Goal: Transaction & Acquisition: Book appointment/travel/reservation

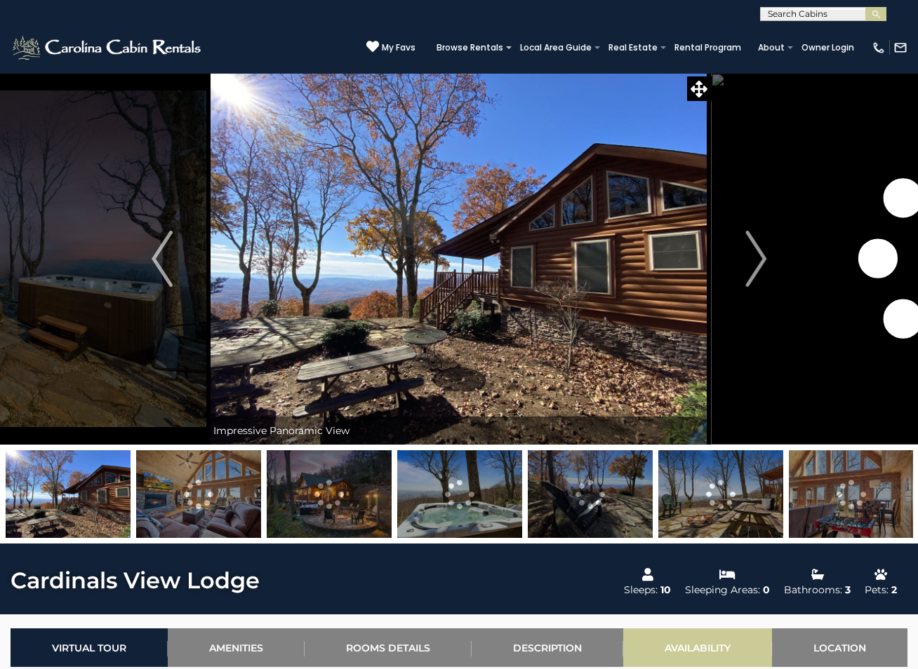
click at [688, 648] on link "Availability" at bounding box center [697, 648] width 149 height 39
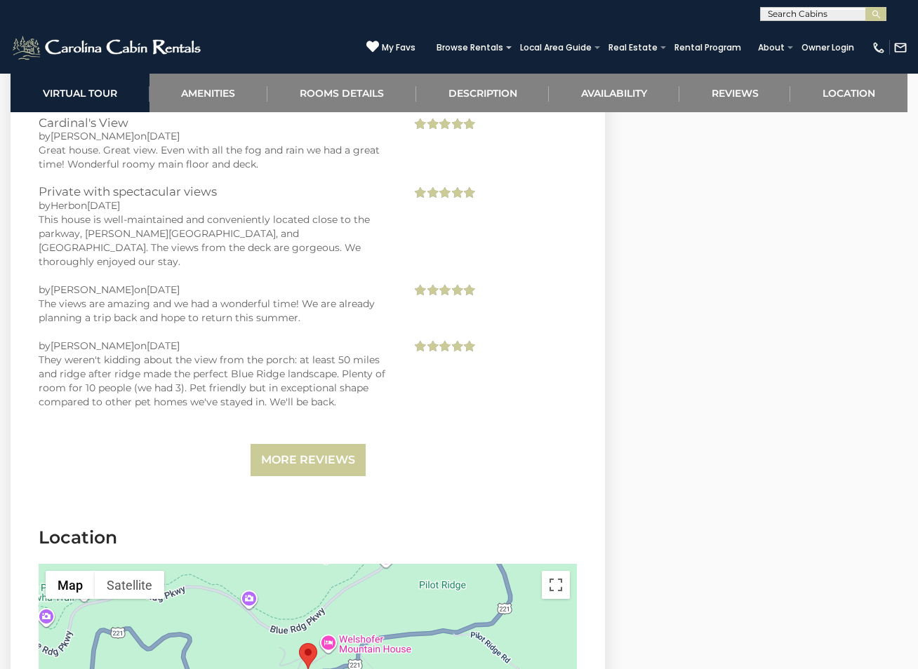
scroll to position [3201, 0]
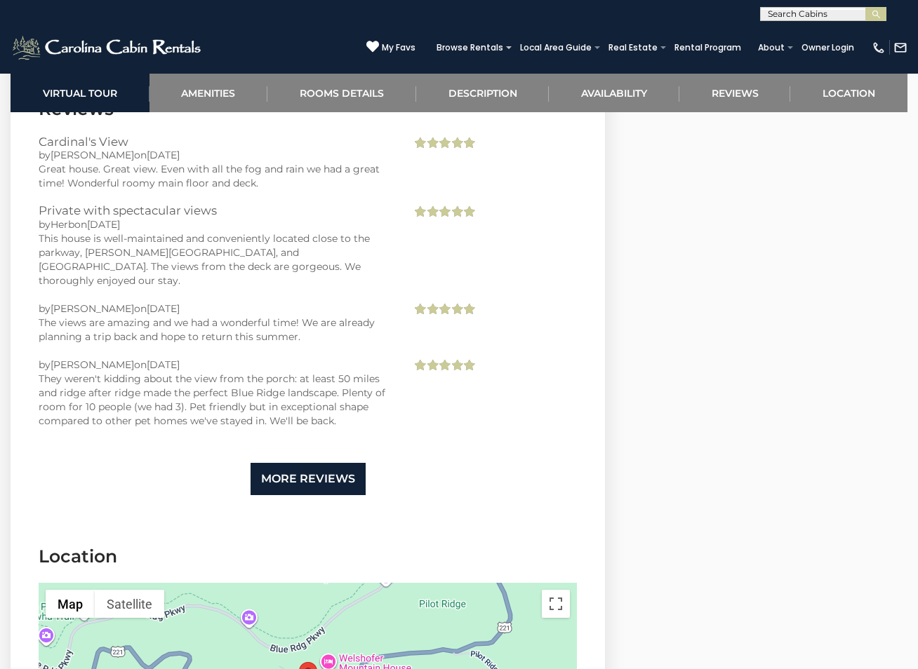
click at [292, 463] on link "More Reviews" at bounding box center [307, 479] width 115 height 33
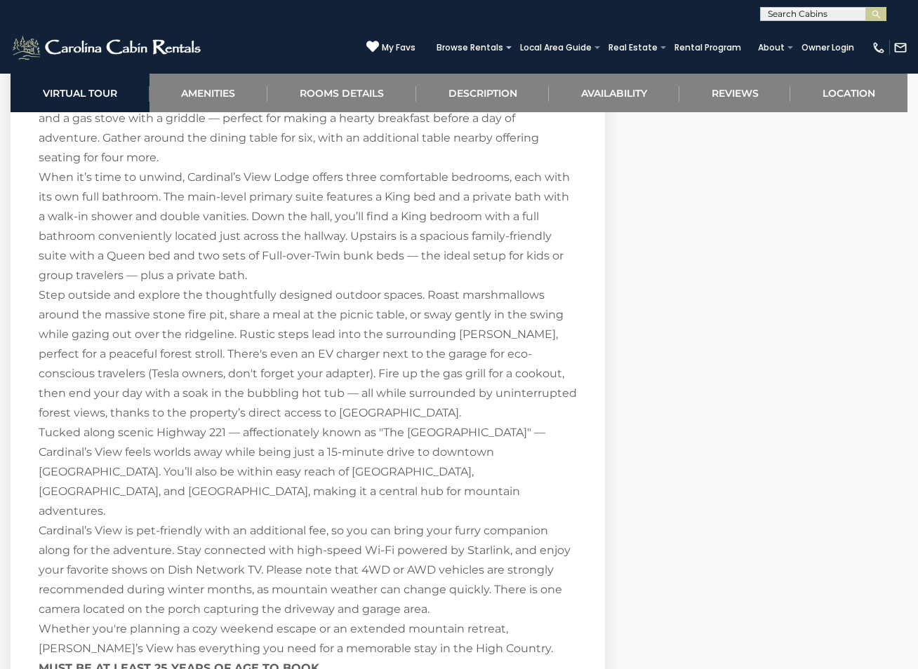
scroll to position [2187, 0]
click at [208, 93] on link "Amenities" at bounding box center [208, 93] width 119 height 39
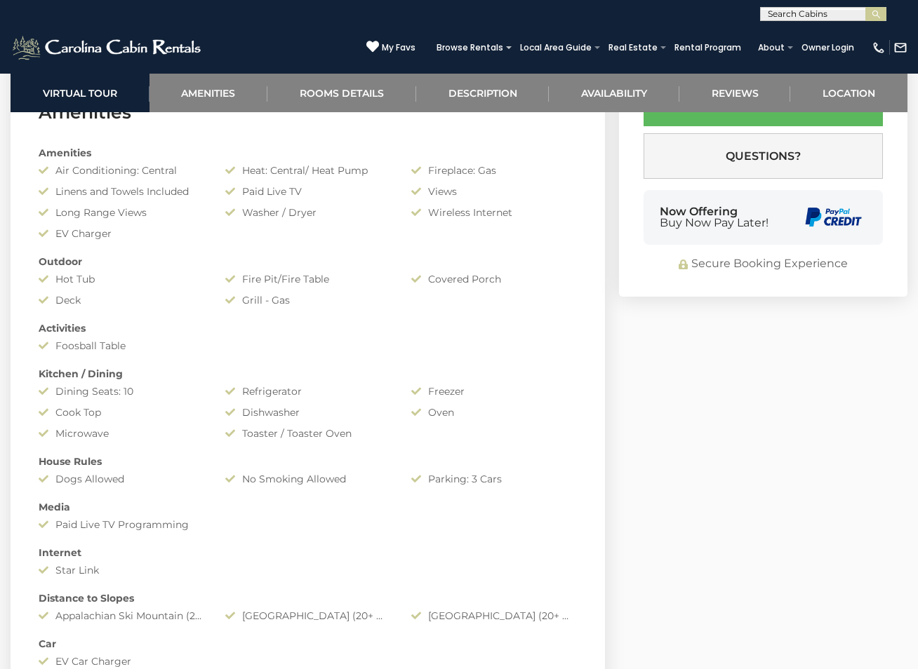
scroll to position [1004, 0]
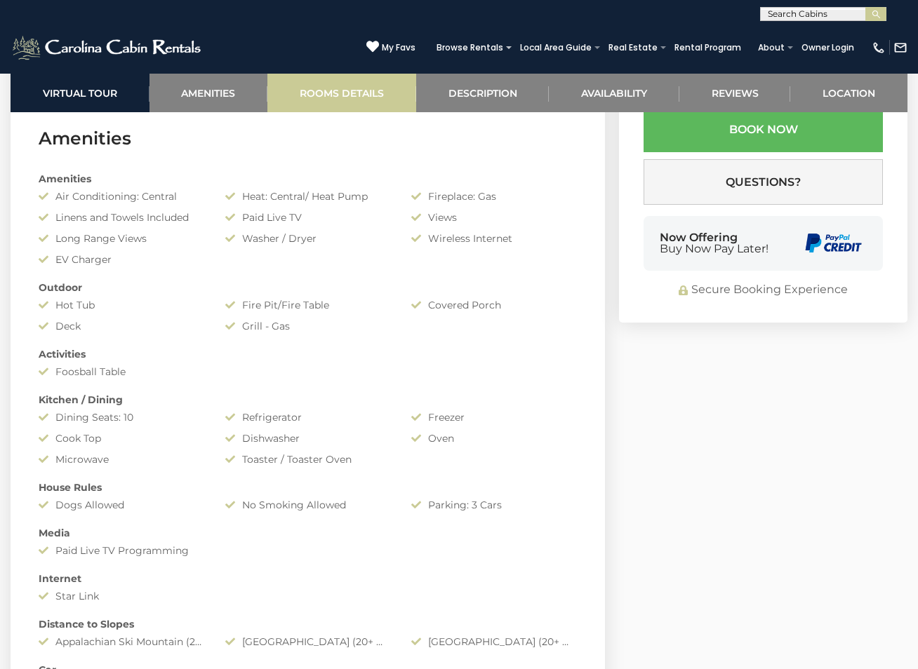
click at [342, 98] on link "Rooms Details" at bounding box center [341, 93] width 149 height 39
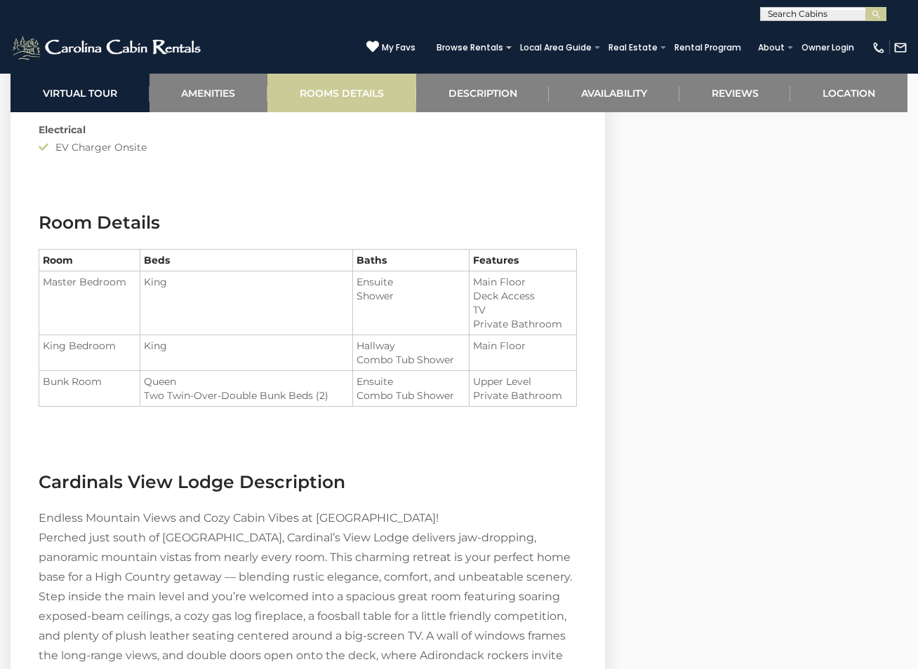
scroll to position [1674, 0]
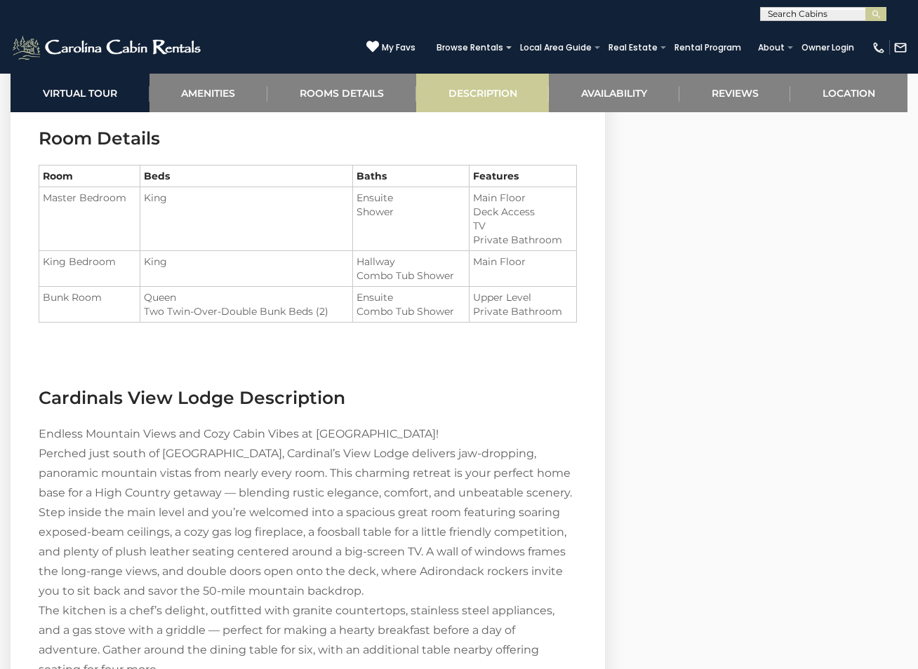
click at [493, 93] on link "Description" at bounding box center [482, 93] width 133 height 39
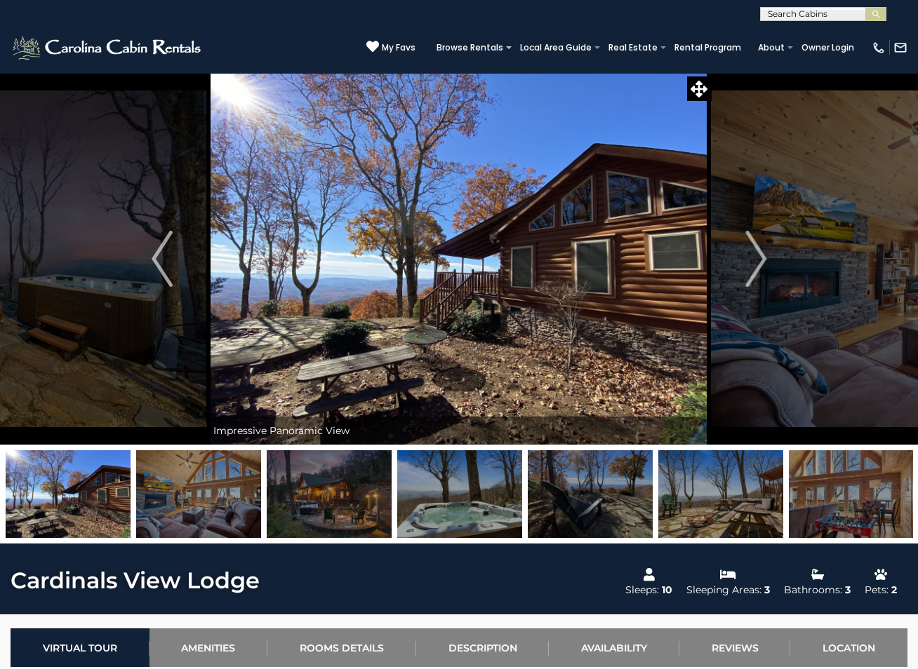
scroll to position [0, 0]
click at [104, 48] on img at bounding box center [108, 48] width 194 height 28
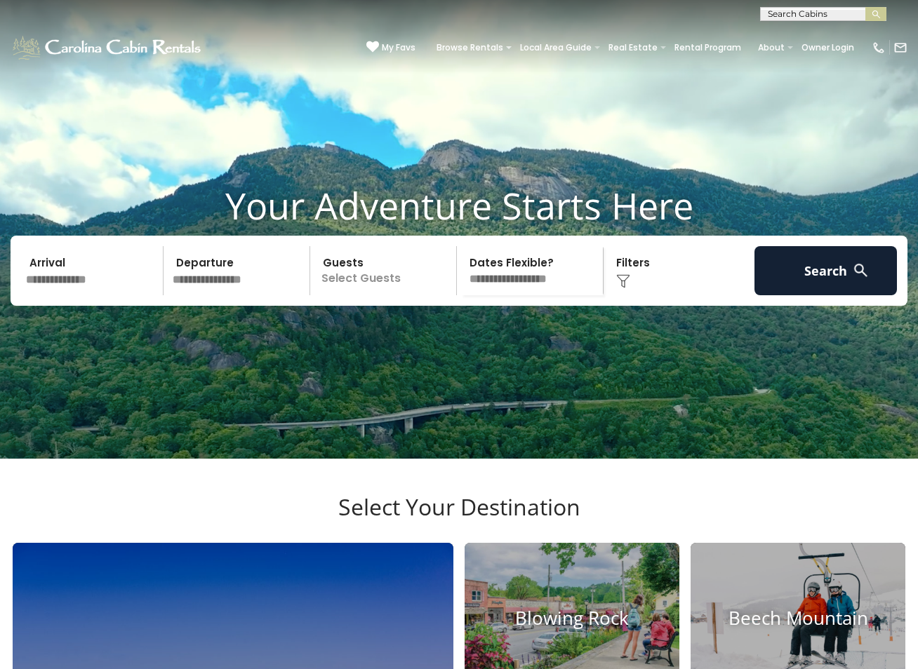
click at [64, 295] on input "text" at bounding box center [92, 270] width 142 height 49
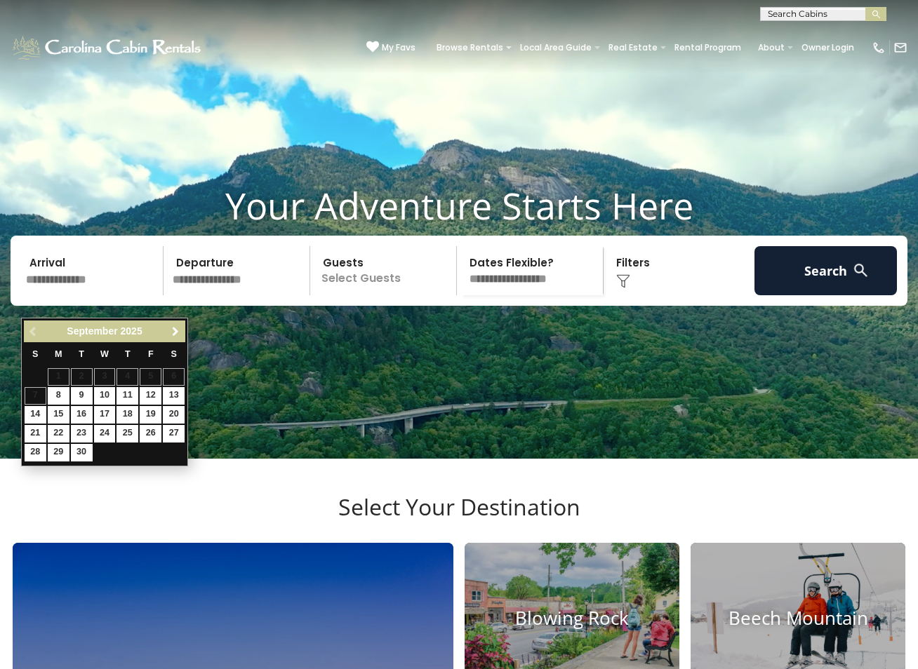
click at [175, 328] on span "Next" at bounding box center [175, 331] width 11 height 11
click at [100, 411] on link "15" at bounding box center [105, 415] width 22 height 18
type input "********"
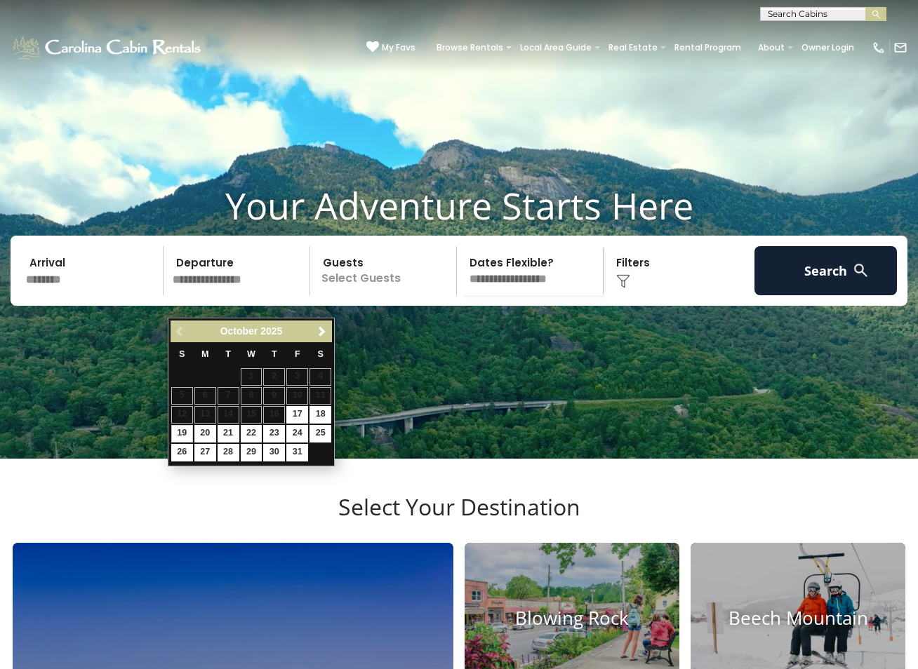
click at [181, 426] on link "19" at bounding box center [182, 434] width 22 height 18
type input "********"
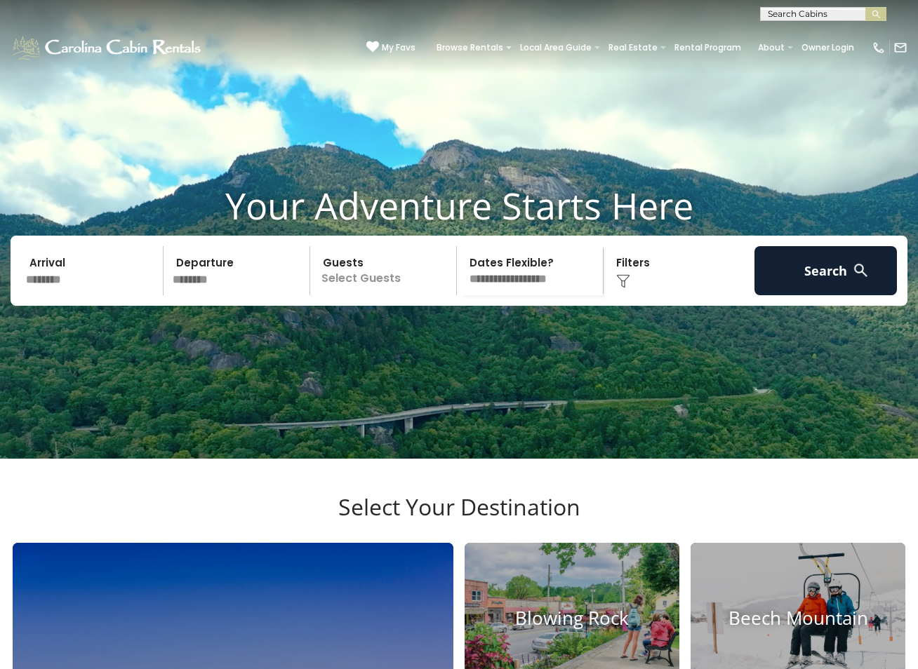
click at [382, 295] on p "Select Guests" at bounding box center [385, 270] width 142 height 49
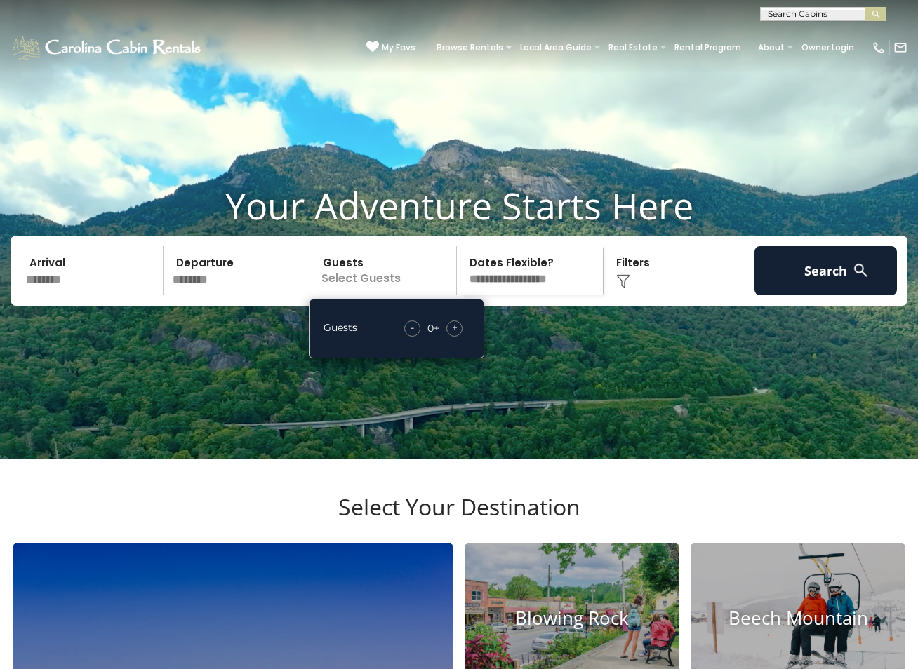
click at [460, 337] on div "+" at bounding box center [454, 329] width 16 height 16
click at [387, 359] on div "Guests - 3 + +" at bounding box center [396, 329] width 175 height 60
click at [621, 288] on img at bounding box center [623, 281] width 14 height 14
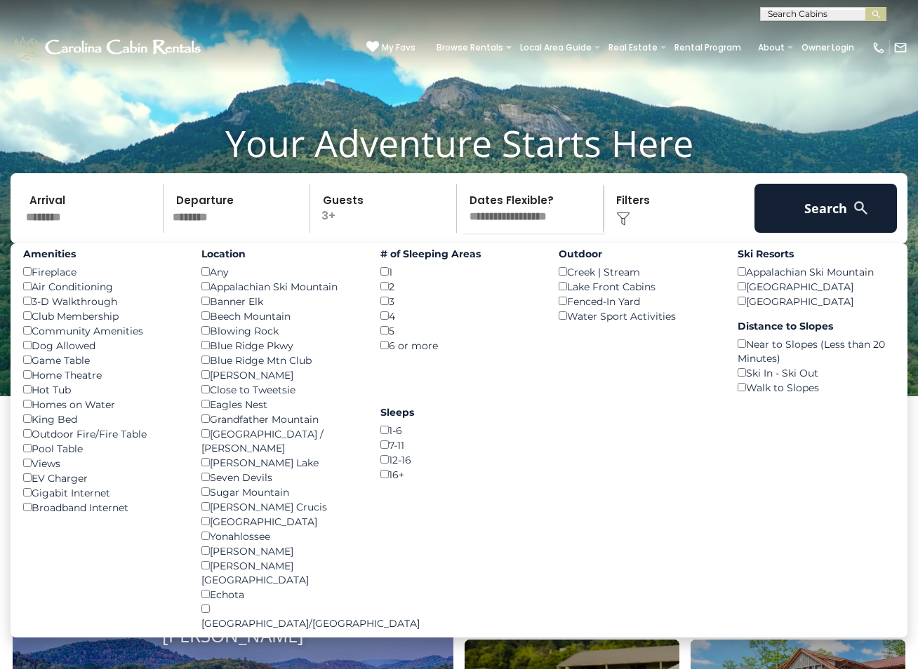
scroll to position [67, 0]
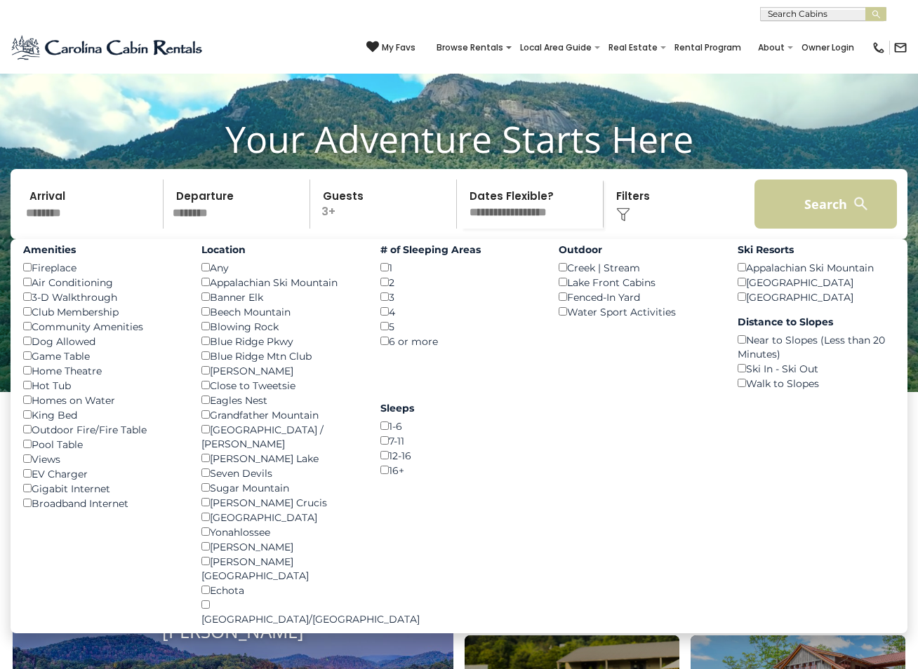
click at [822, 219] on button "Search" at bounding box center [825, 204] width 142 height 49
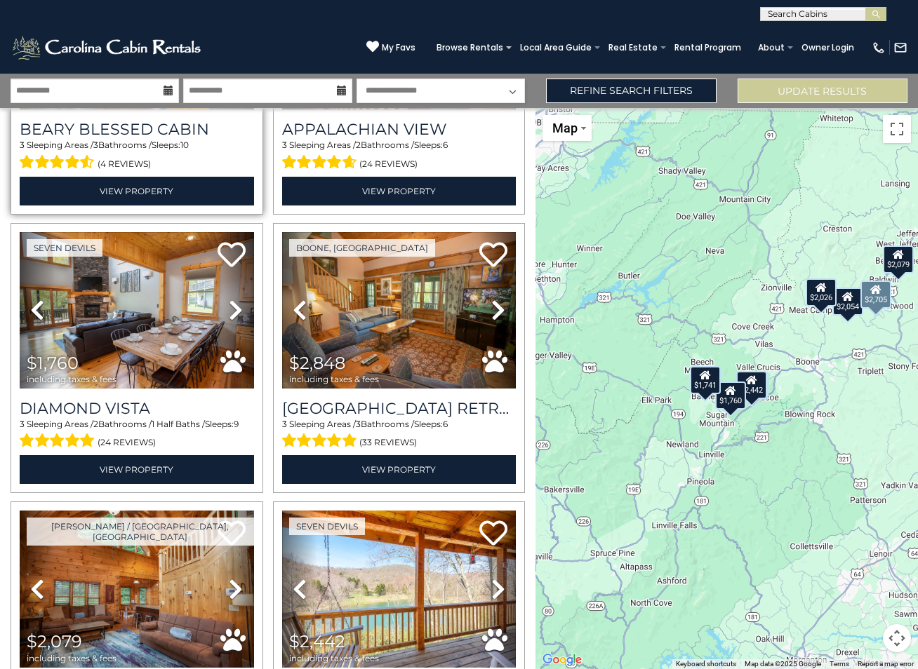
scroll to position [216, 0]
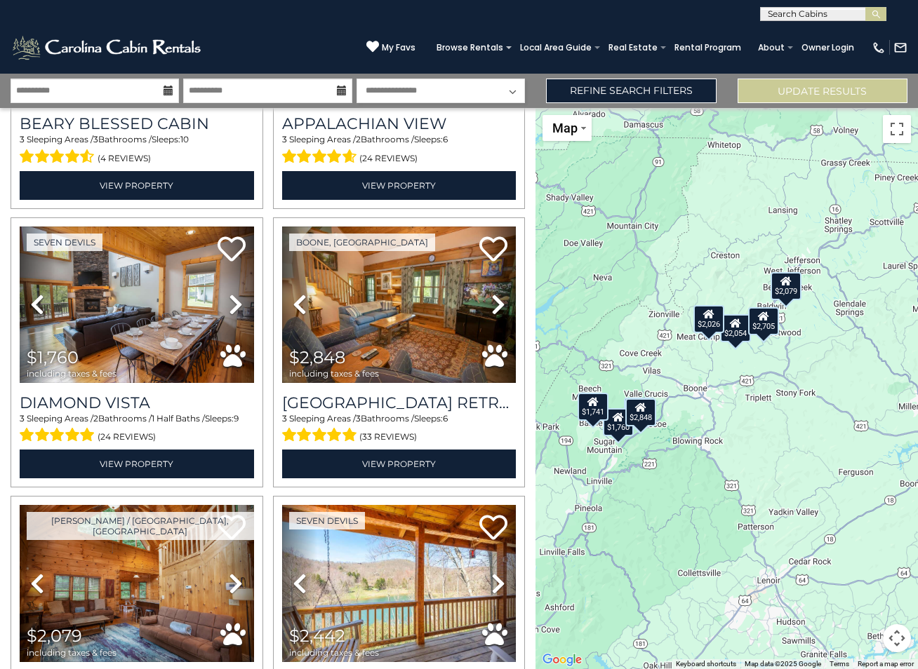
drag, startPoint x: 869, startPoint y: 367, endPoint x: 754, endPoint y: 394, distance: 117.6
click at [754, 394] on div "$2,705 $2,026 $1,760 $2,848 $2,079 $2,442 $1,741 $2,054" at bounding box center [726, 388] width 382 height 561
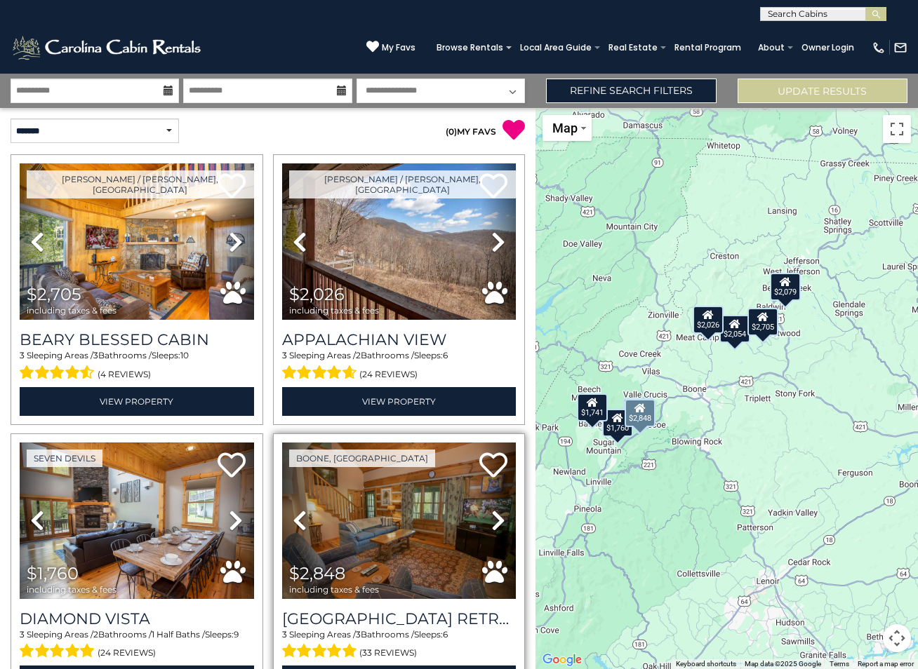
scroll to position [0, 0]
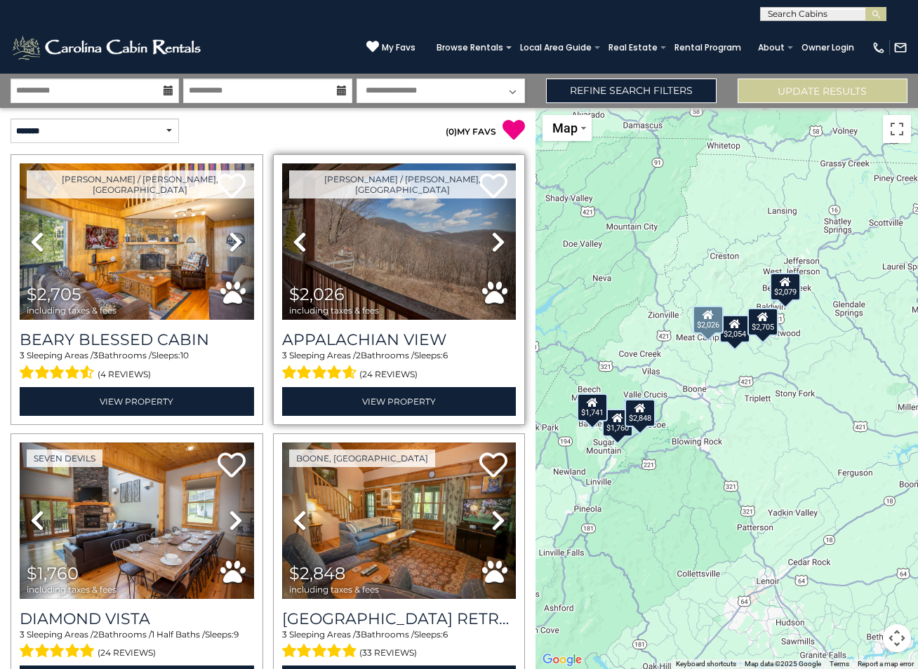
click at [375, 267] on img at bounding box center [399, 241] width 234 height 156
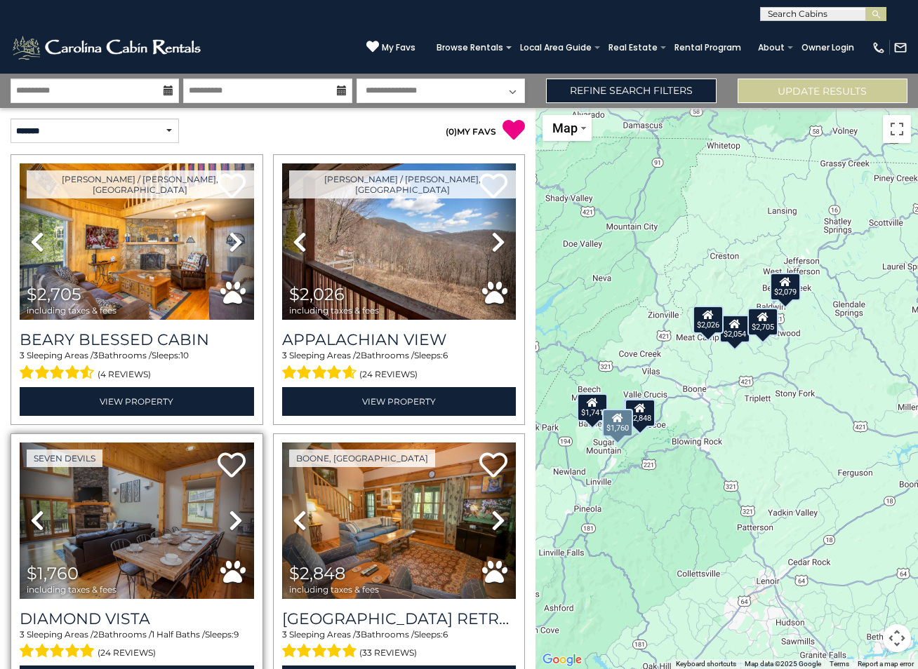
click at [130, 507] on img at bounding box center [137, 521] width 234 height 156
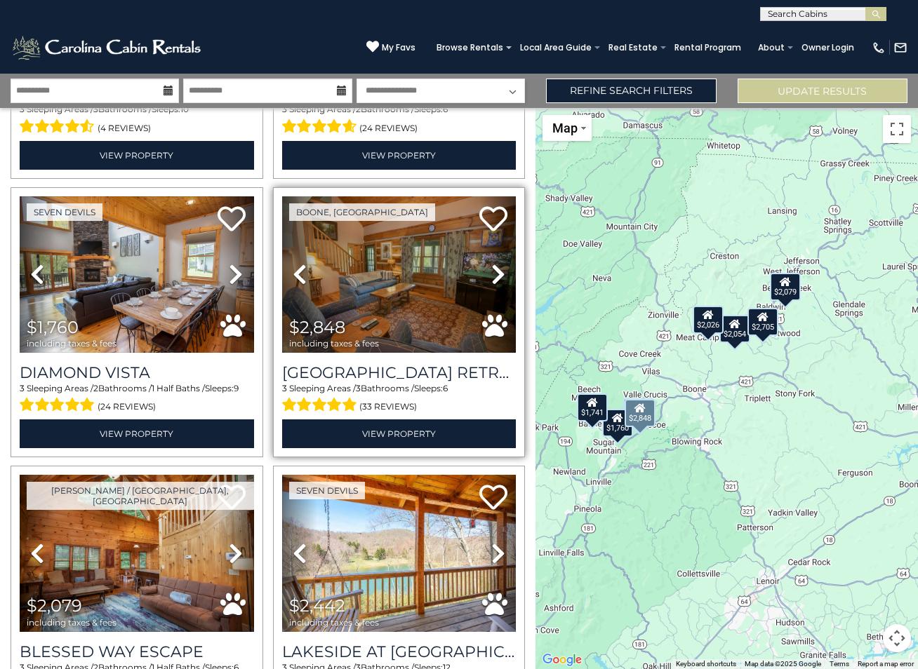
scroll to position [269, 0]
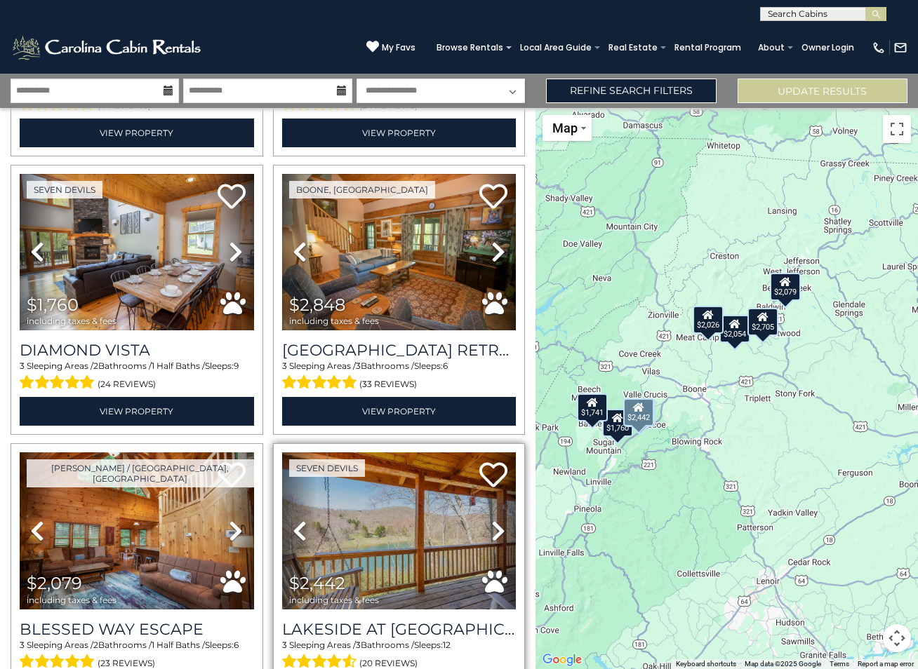
click at [385, 533] on img at bounding box center [399, 531] width 234 height 156
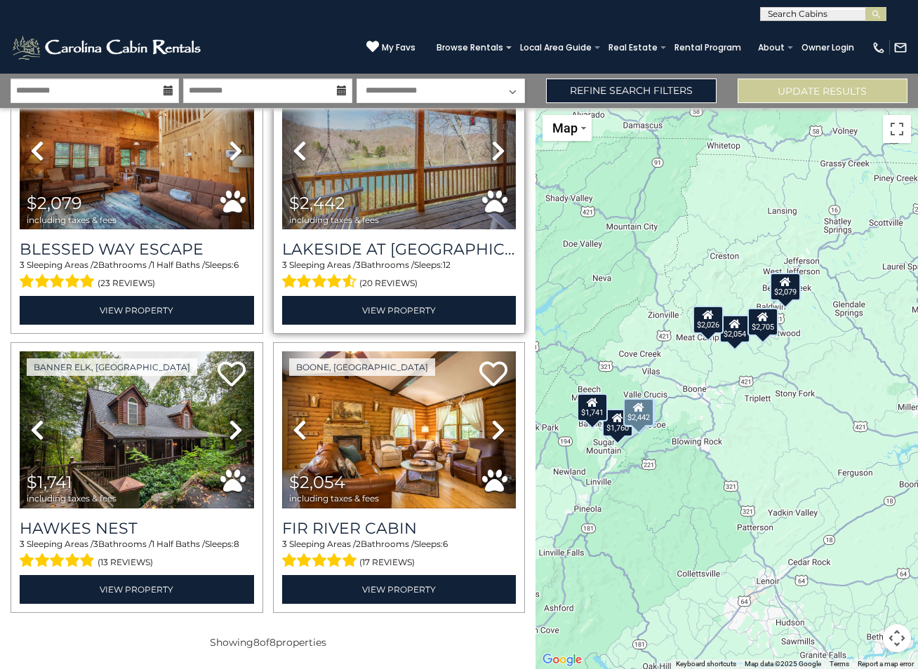
scroll to position [648, 0]
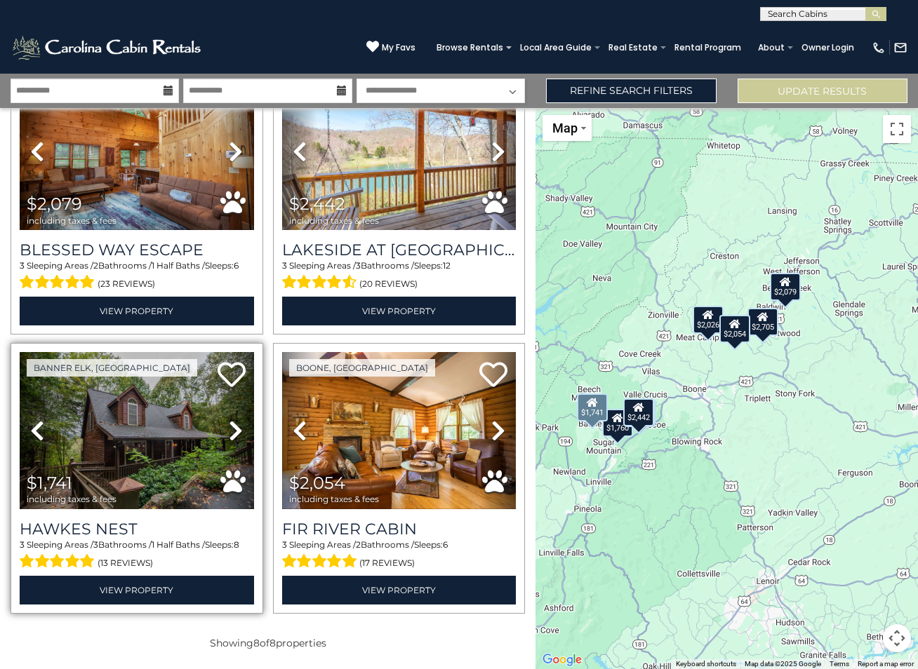
click at [238, 427] on icon at bounding box center [236, 431] width 14 height 22
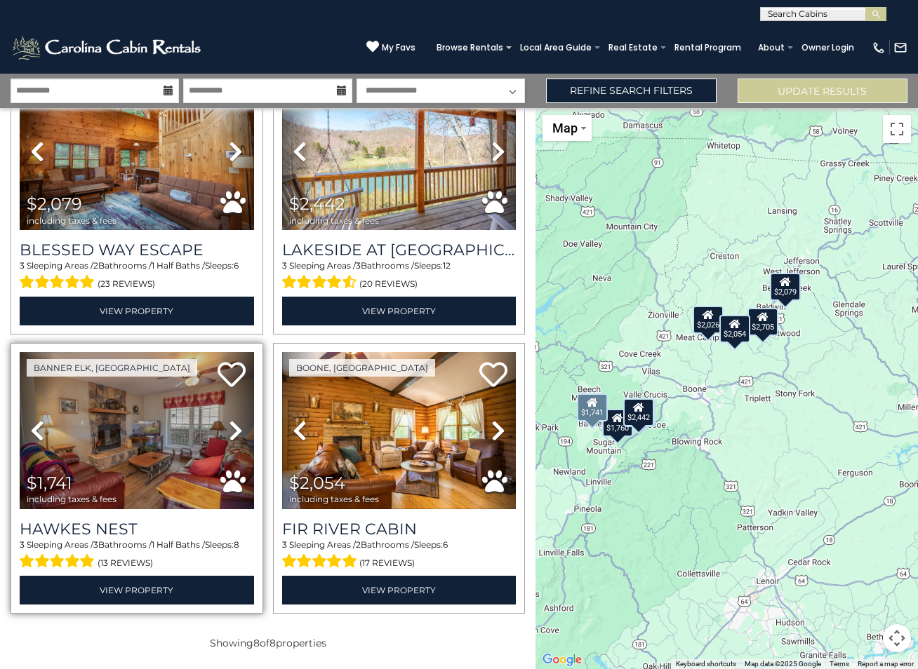
click at [238, 426] on icon at bounding box center [236, 431] width 14 height 22
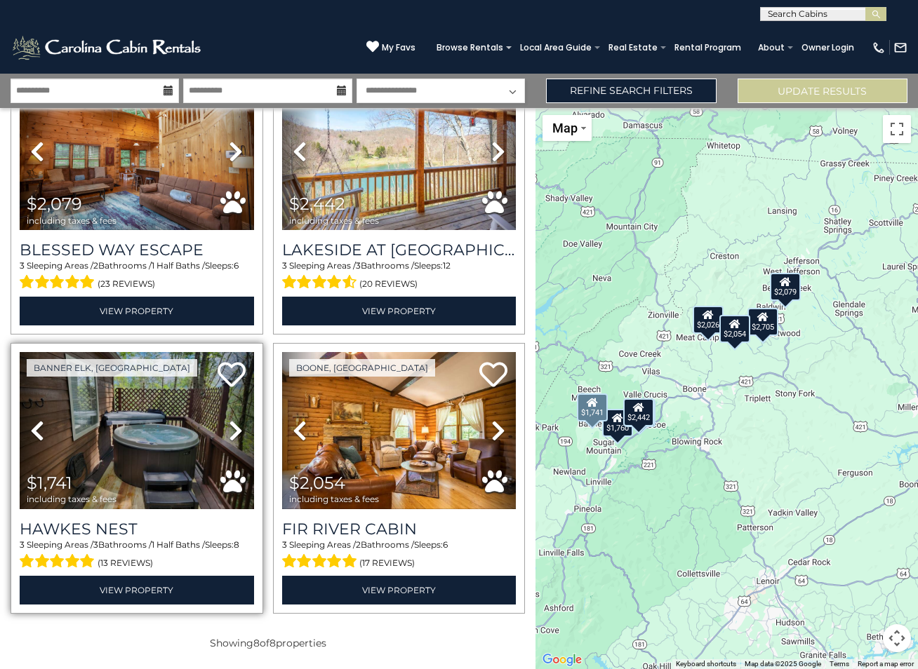
click at [238, 426] on icon at bounding box center [236, 431] width 14 height 22
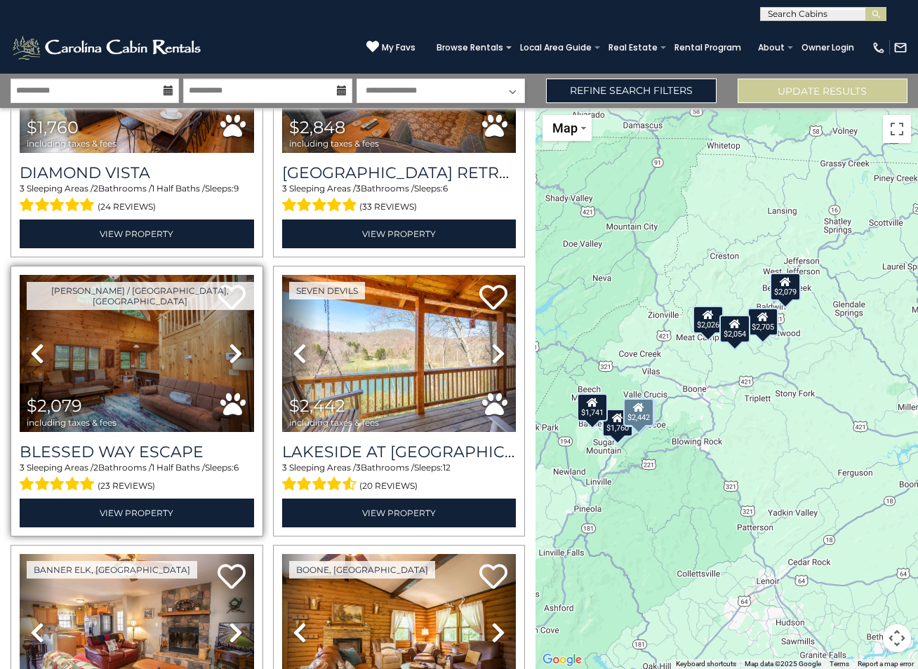
scroll to position [441, 0]
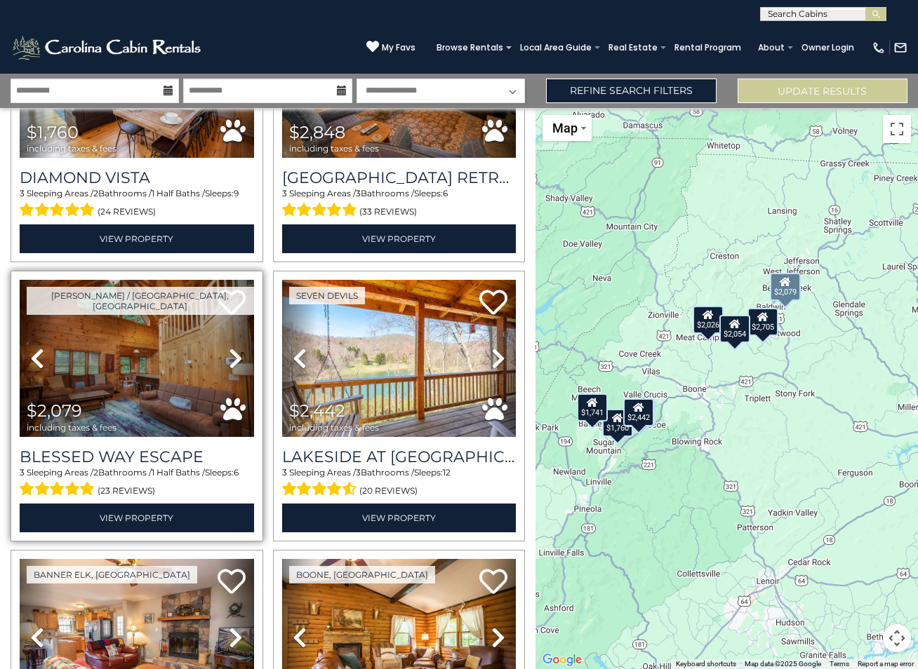
click at [233, 359] on icon at bounding box center [236, 358] width 14 height 22
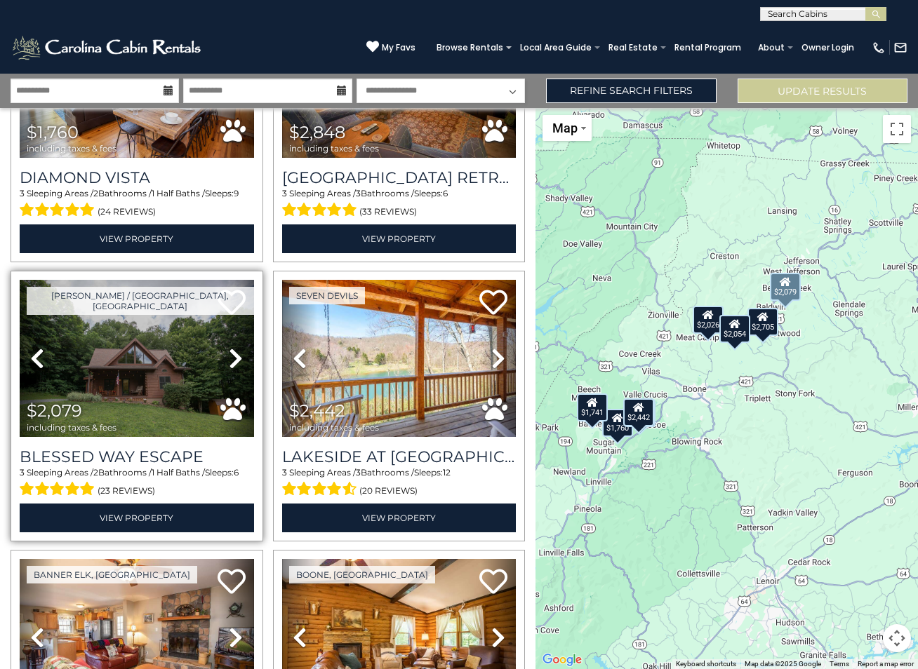
click at [233, 359] on icon at bounding box center [236, 358] width 14 height 22
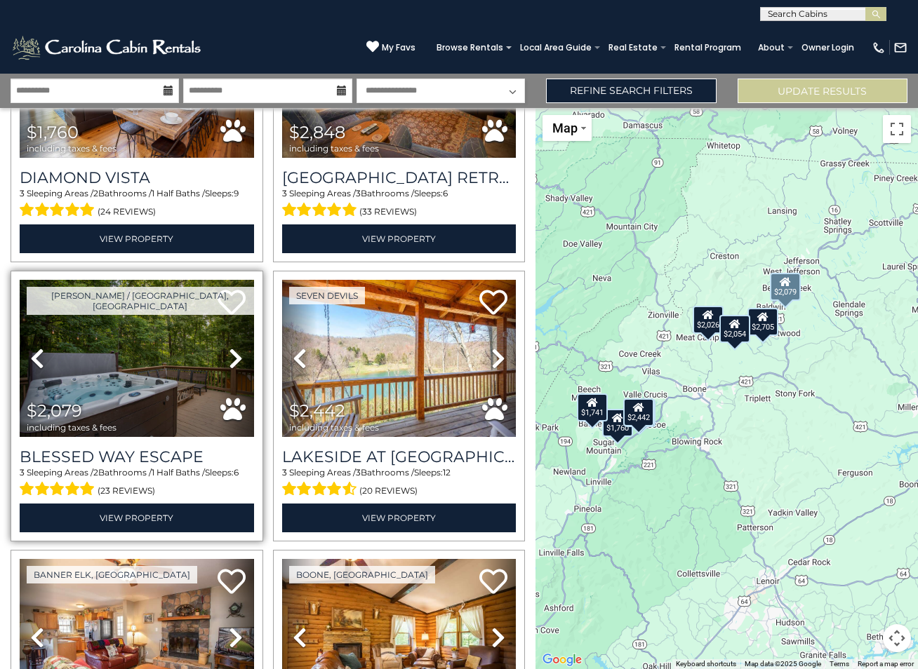
click at [233, 359] on icon at bounding box center [236, 358] width 14 height 22
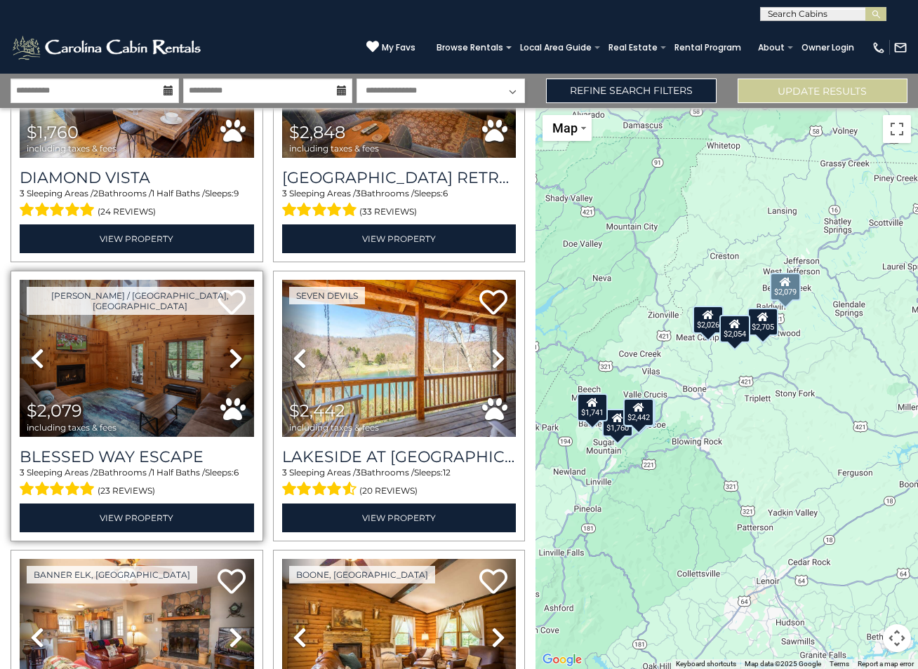
click at [233, 359] on icon at bounding box center [236, 358] width 14 height 22
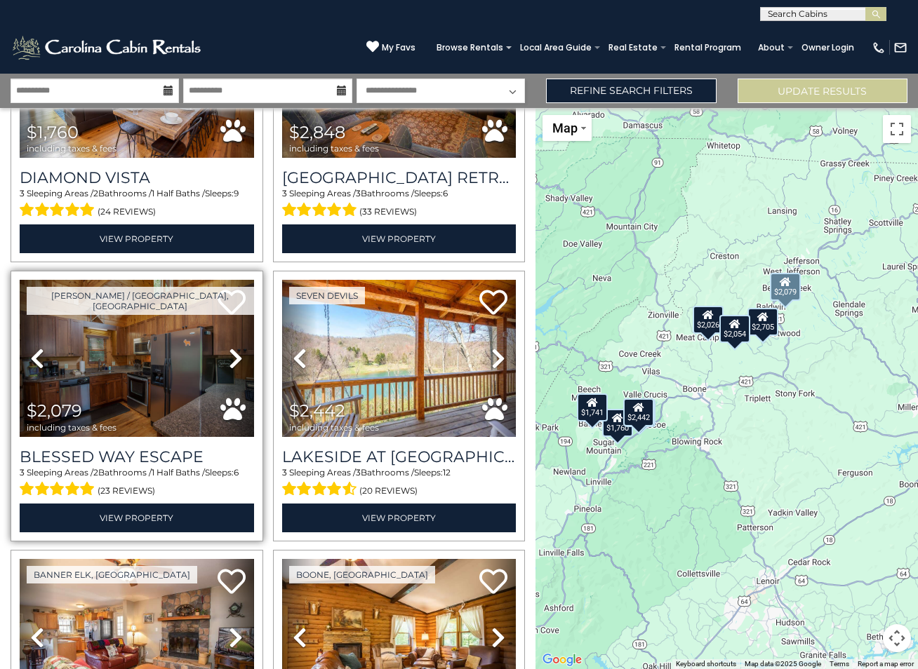
click at [233, 359] on icon at bounding box center [236, 358] width 14 height 22
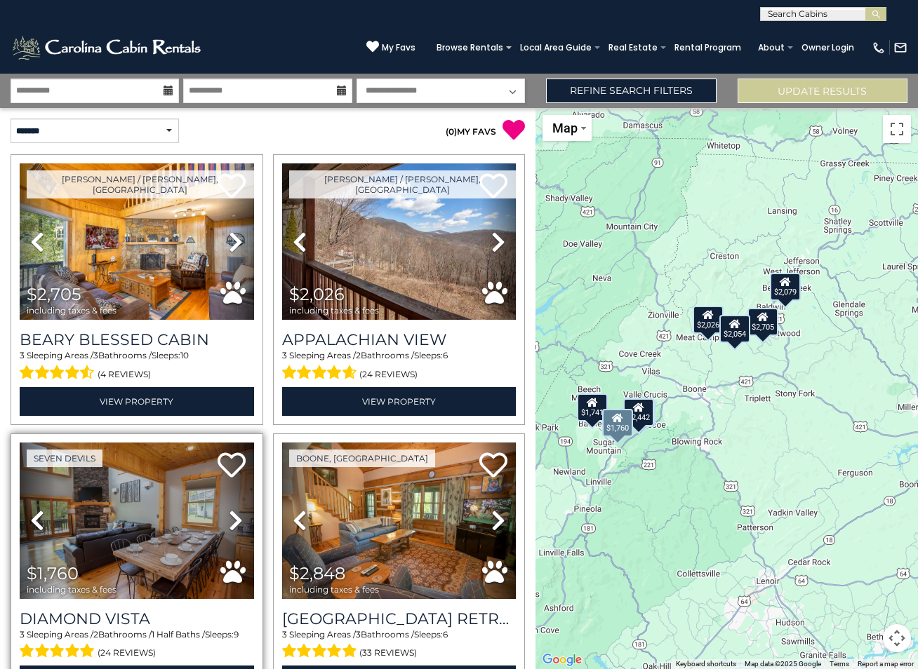
scroll to position [0, 0]
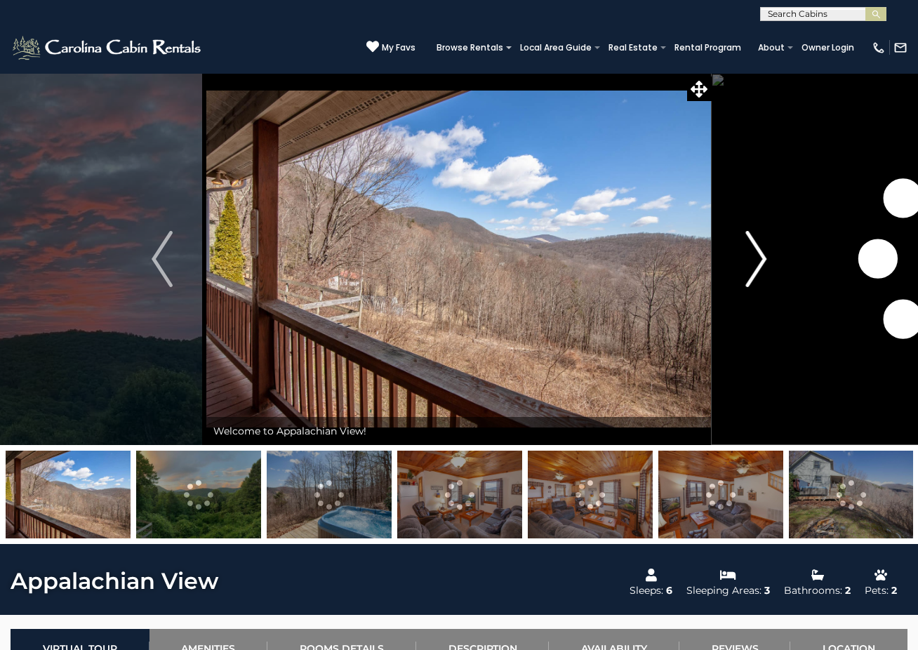
click at [757, 263] on img "Next" at bounding box center [755, 259] width 21 height 56
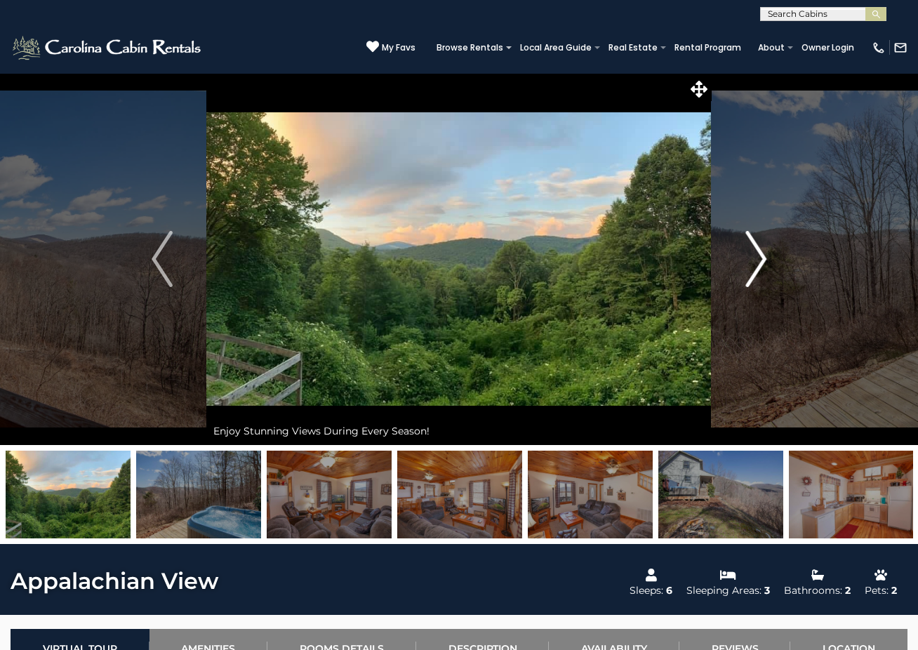
click at [756, 262] on img "Next" at bounding box center [755, 259] width 21 height 56
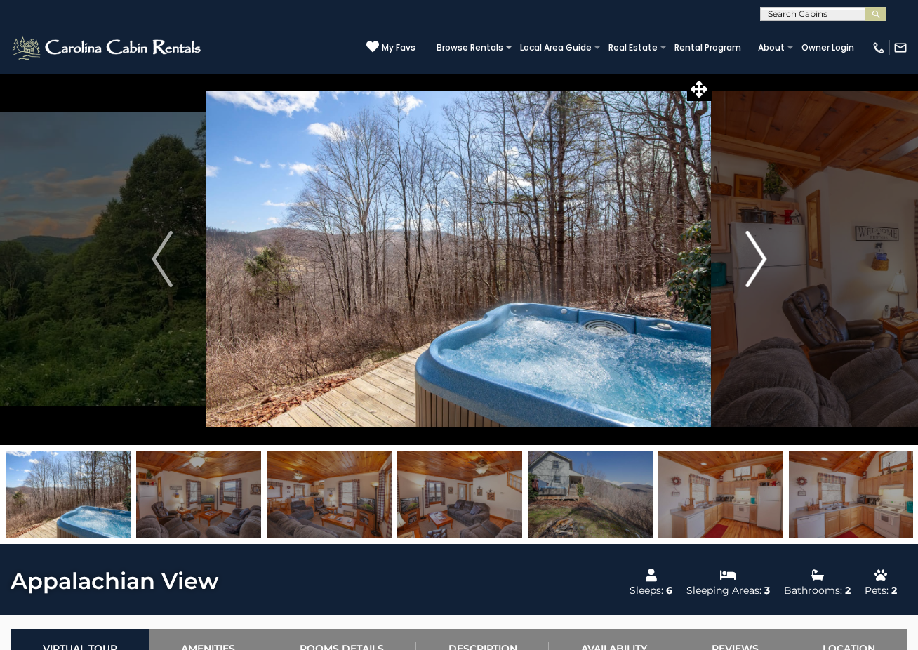
click at [755, 261] on img "Next" at bounding box center [755, 259] width 21 height 56
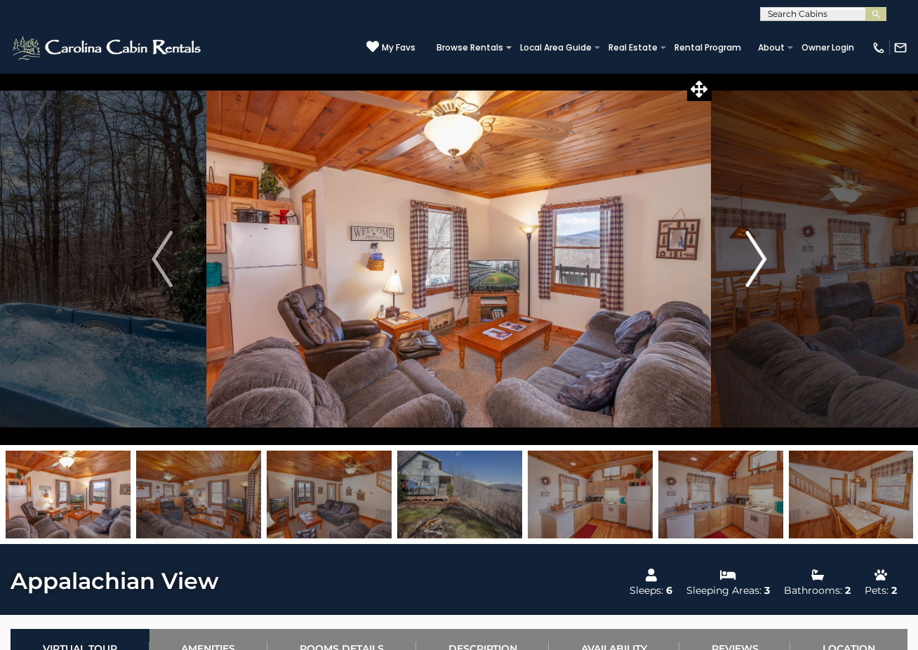
click at [756, 261] on img "Next" at bounding box center [755, 259] width 21 height 56
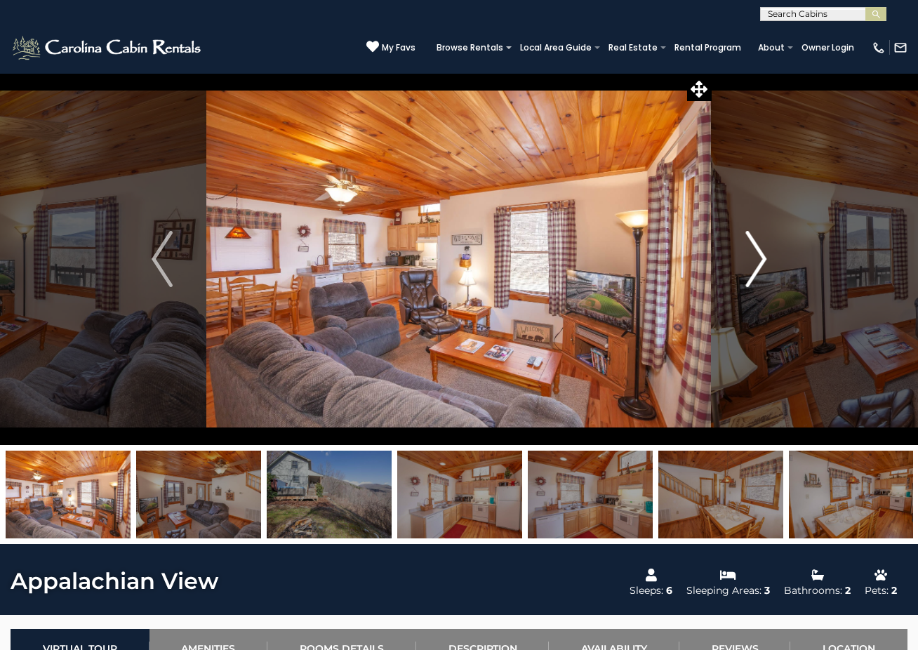
click at [756, 260] on img "Next" at bounding box center [755, 259] width 21 height 56
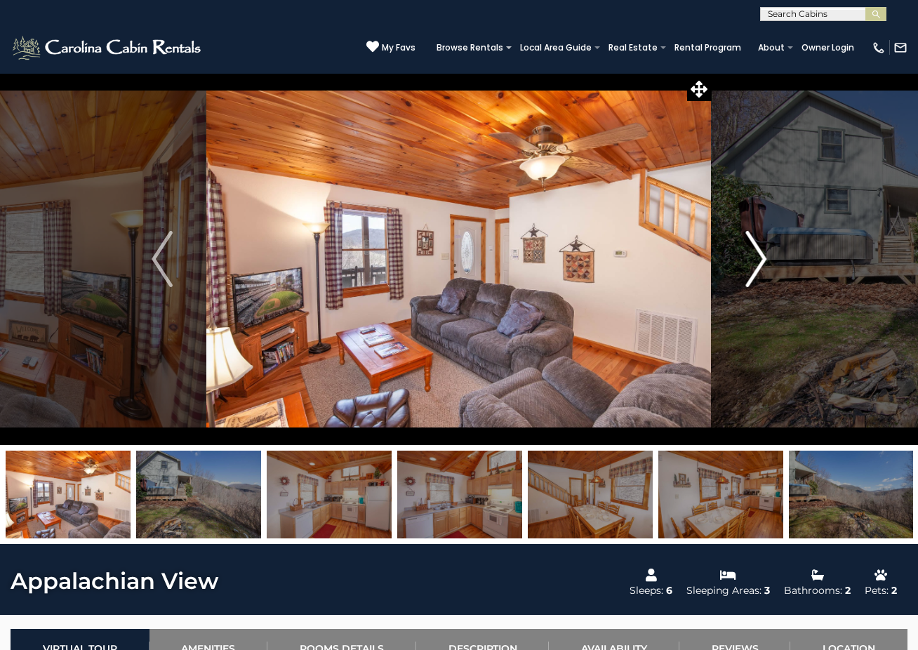
click at [756, 260] on img "Next" at bounding box center [755, 259] width 21 height 56
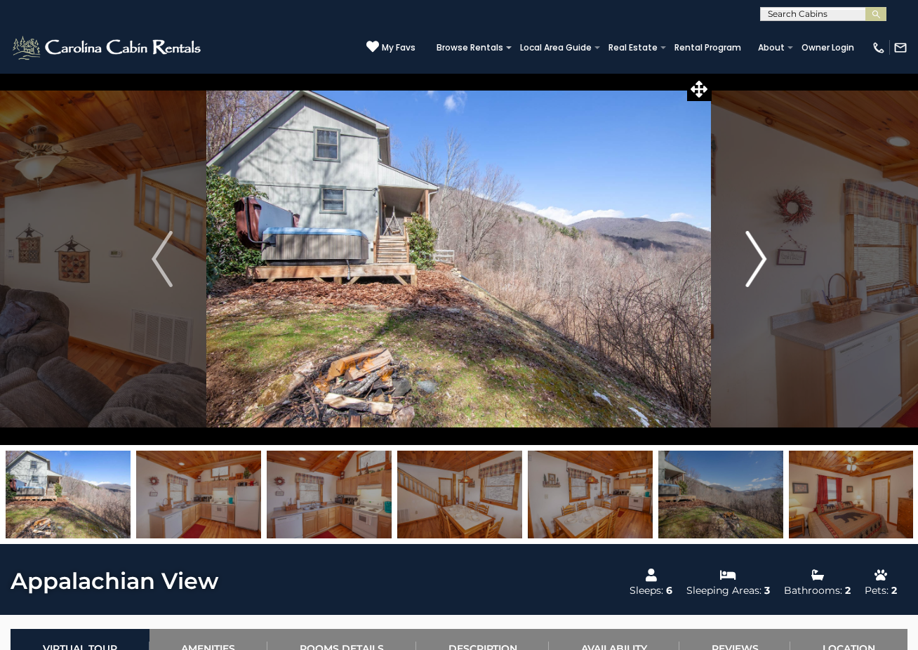
click at [756, 261] on img "Next" at bounding box center [755, 259] width 21 height 56
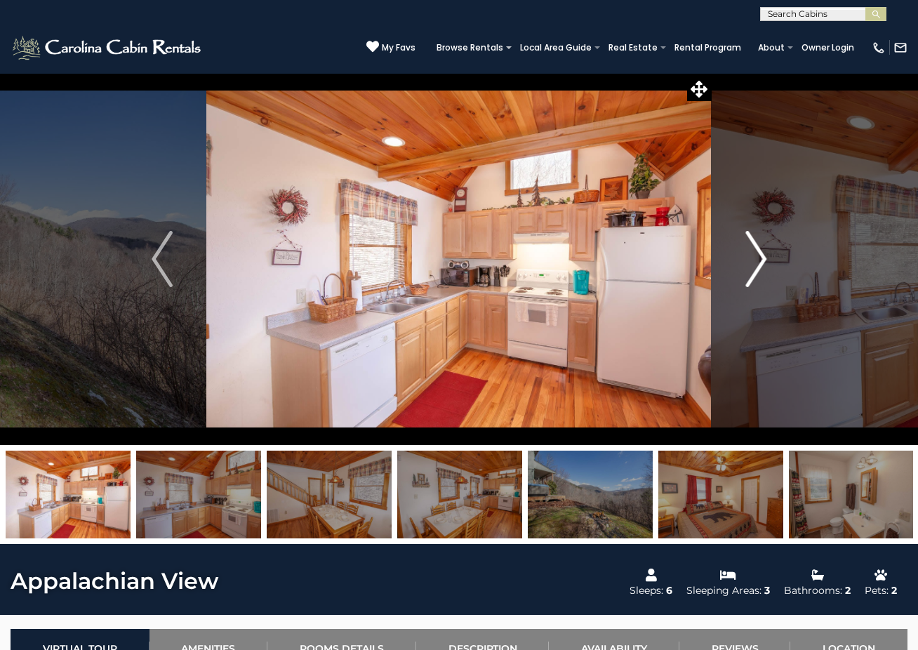
click at [756, 260] on img "Next" at bounding box center [755, 259] width 21 height 56
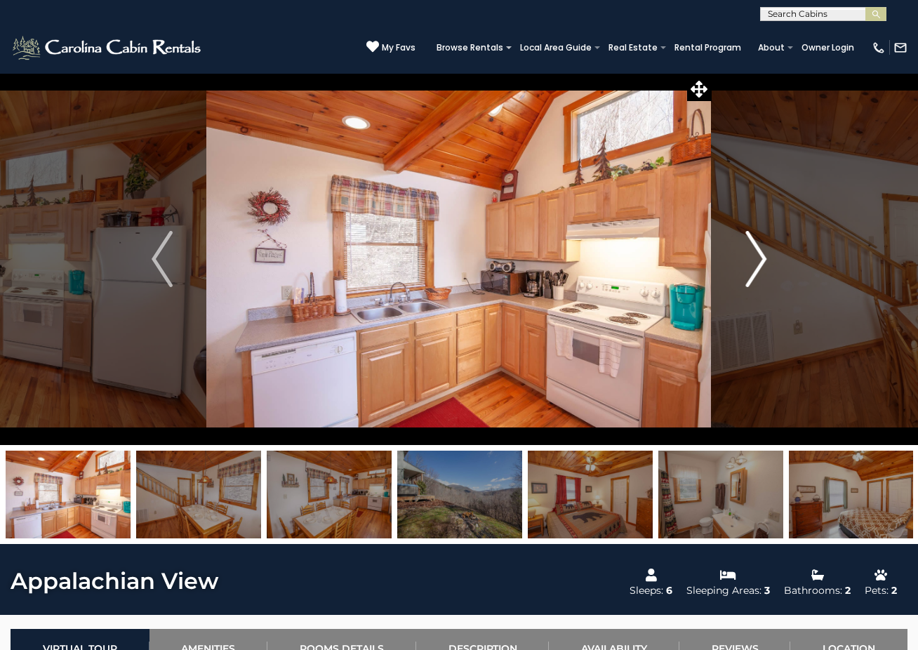
click at [756, 260] on img "Next" at bounding box center [755, 259] width 21 height 56
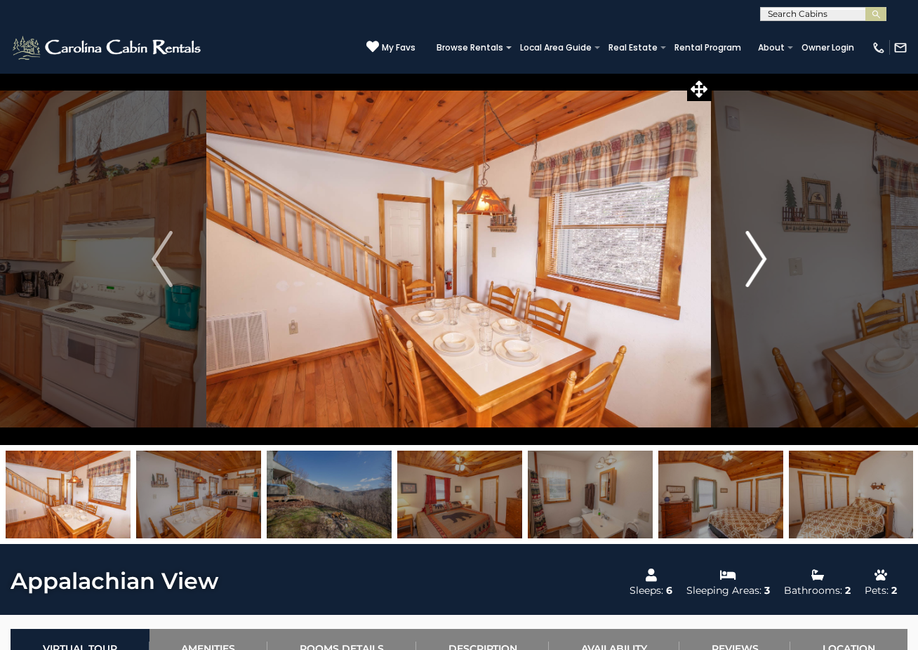
click at [756, 260] on img "Next" at bounding box center [755, 259] width 21 height 56
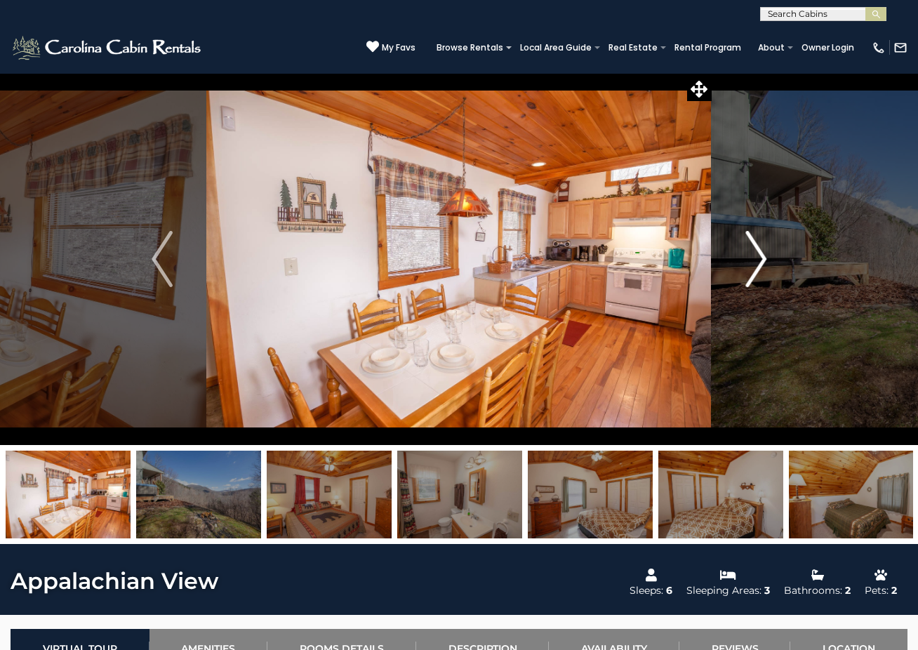
click at [756, 260] on img "Next" at bounding box center [755, 259] width 21 height 56
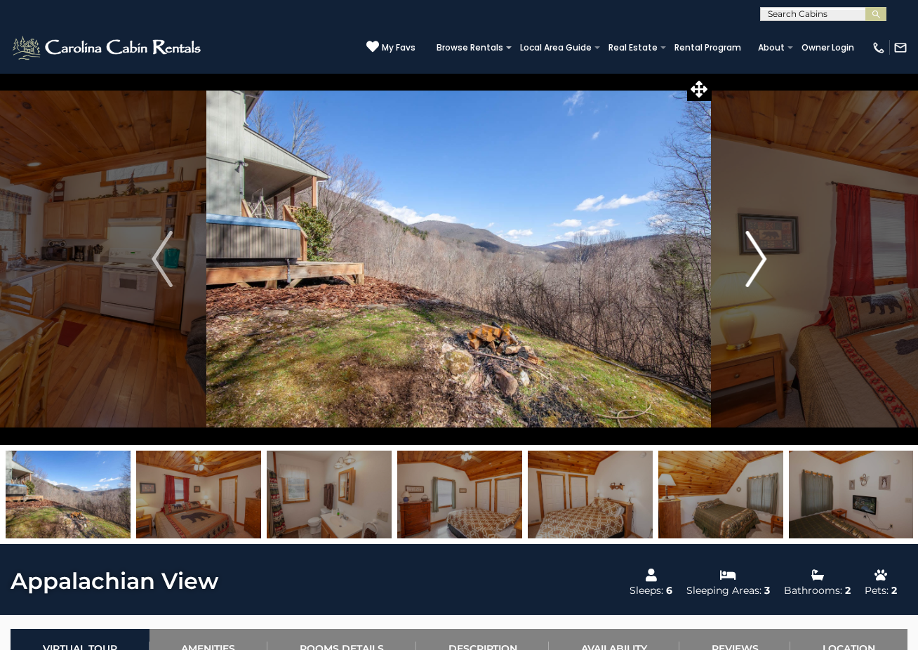
click at [756, 258] on img "Next" at bounding box center [755, 259] width 21 height 56
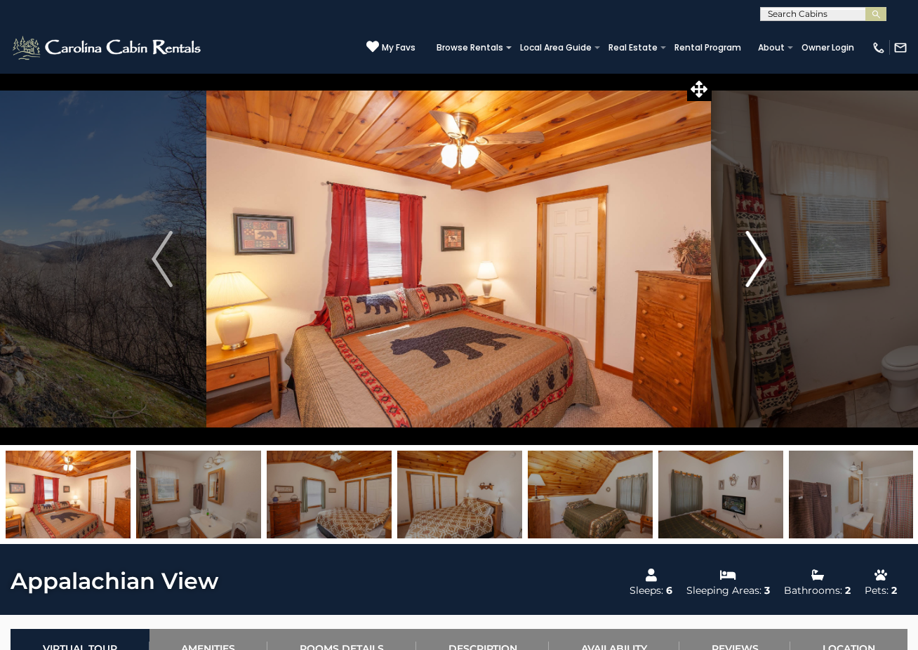
click at [756, 258] on img "Next" at bounding box center [755, 259] width 21 height 56
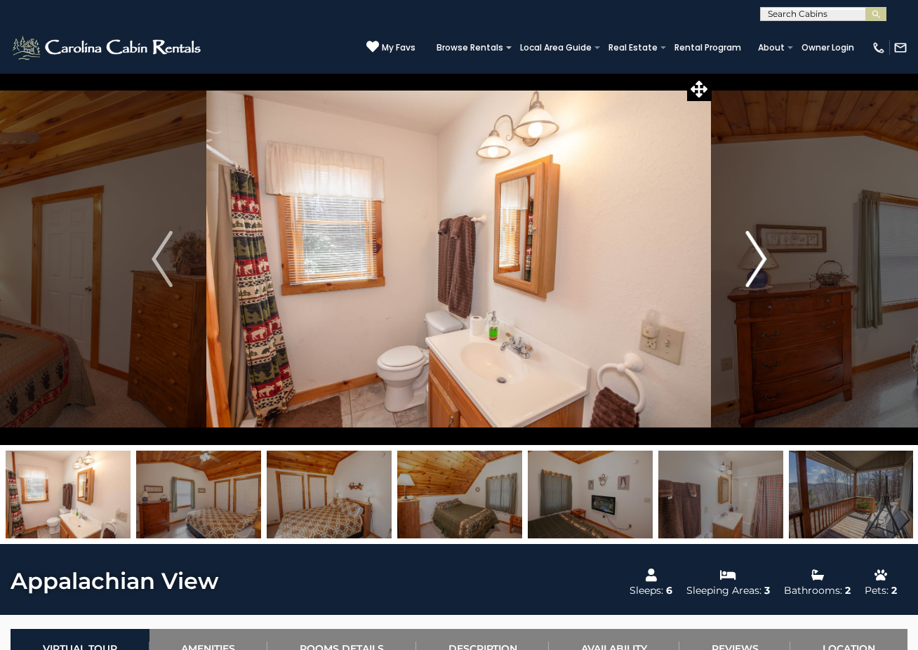
click at [756, 258] on img "Next" at bounding box center [755, 259] width 21 height 56
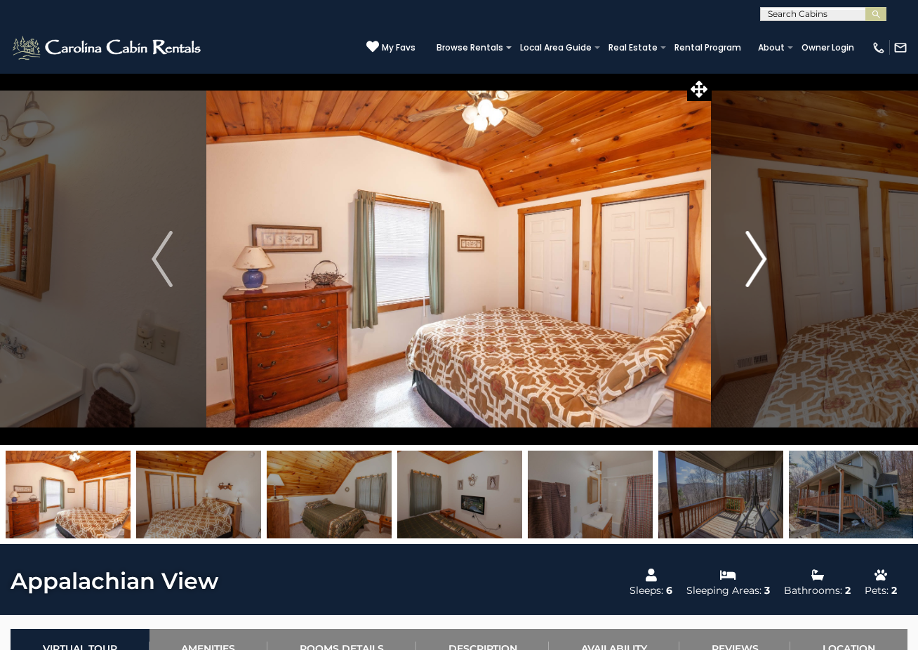
click at [756, 258] on img "Next" at bounding box center [755, 259] width 21 height 56
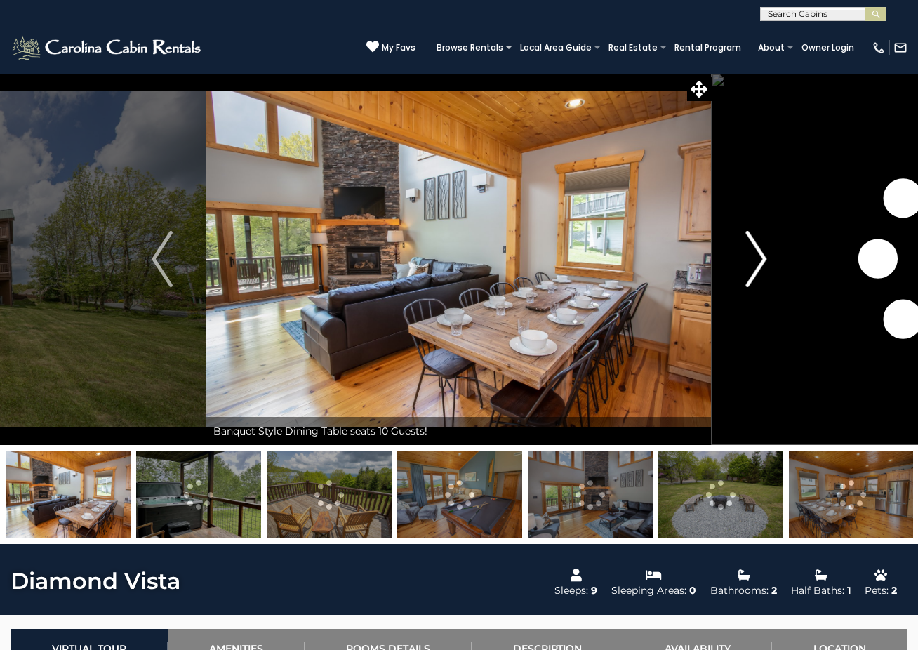
click at [757, 257] on img "Next" at bounding box center [755, 259] width 21 height 56
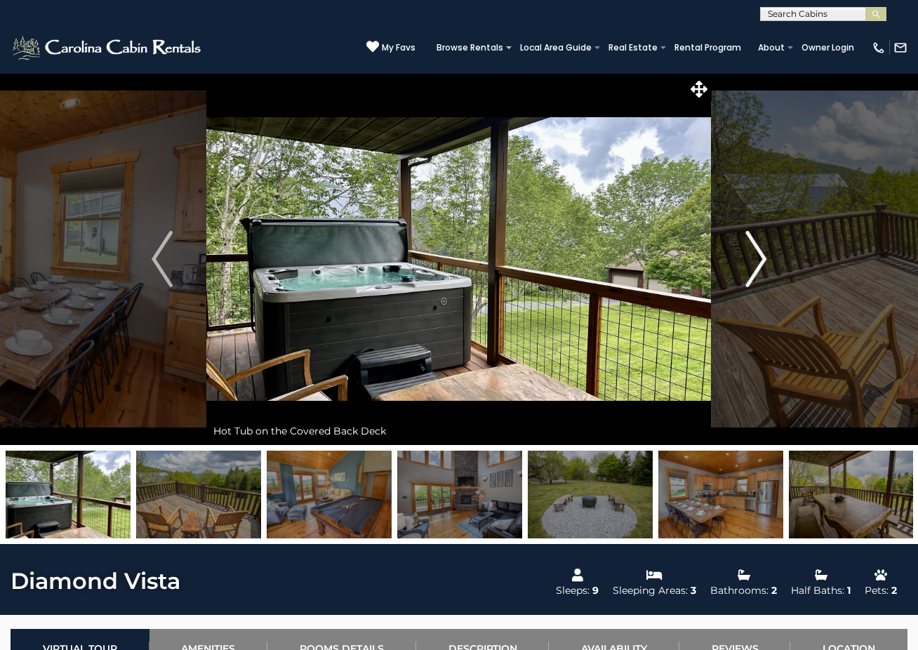
click at [754, 262] on img "Next" at bounding box center [755, 259] width 21 height 56
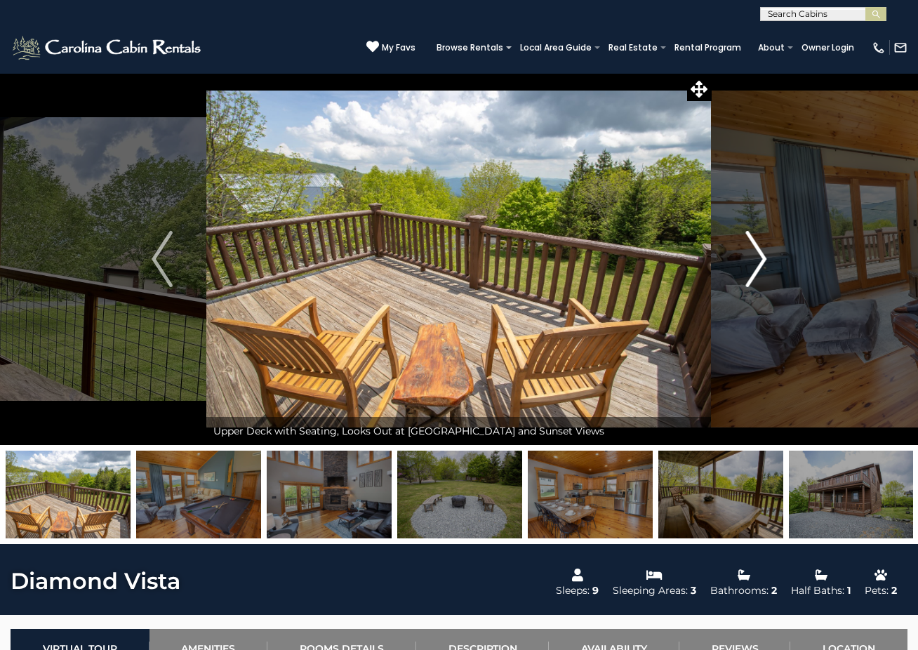
click at [756, 262] on img "Next" at bounding box center [755, 259] width 21 height 56
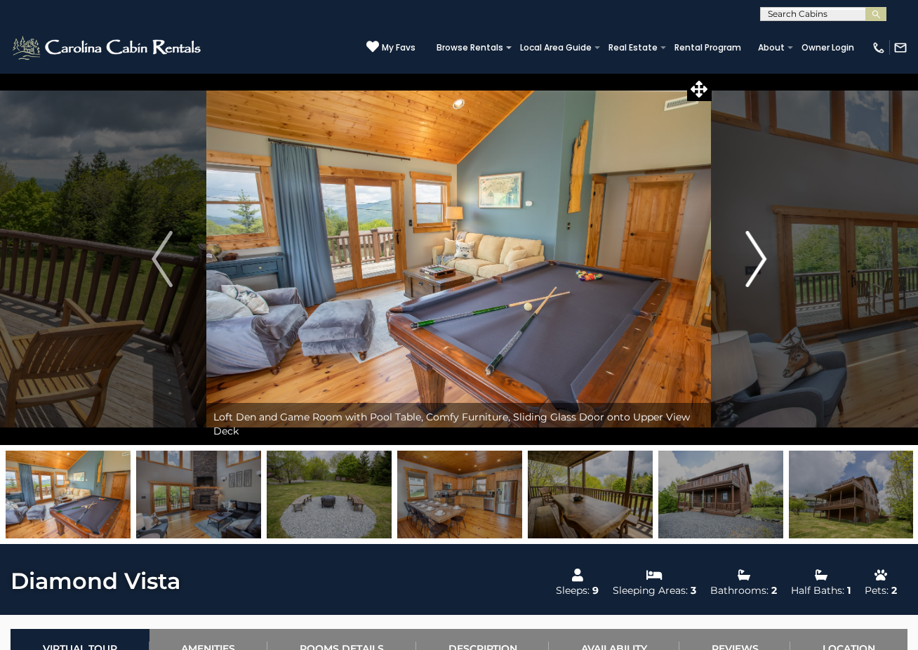
click at [756, 262] on img "Next" at bounding box center [755, 259] width 21 height 56
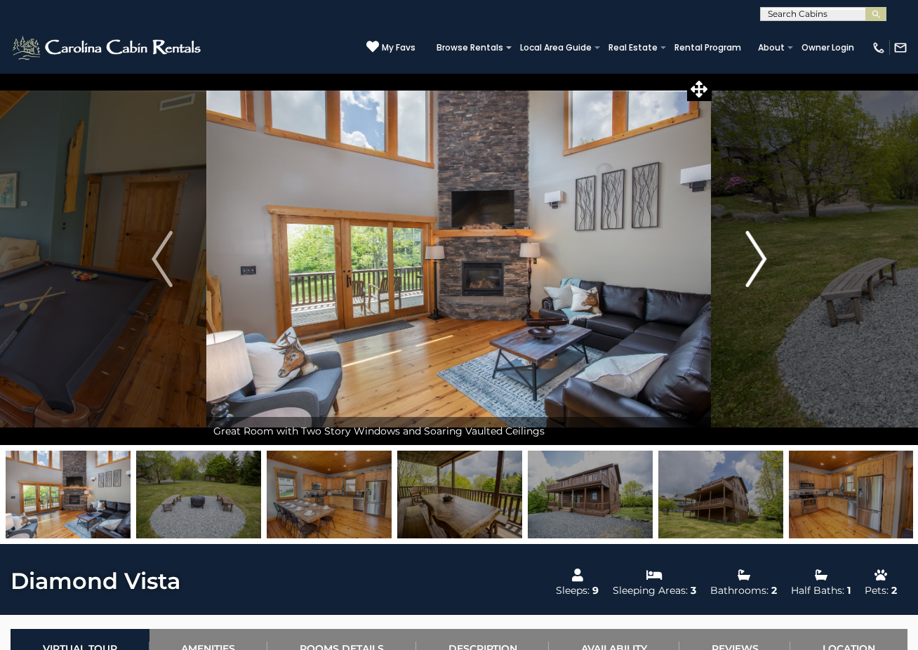
click at [758, 262] on img "Next" at bounding box center [755, 259] width 21 height 56
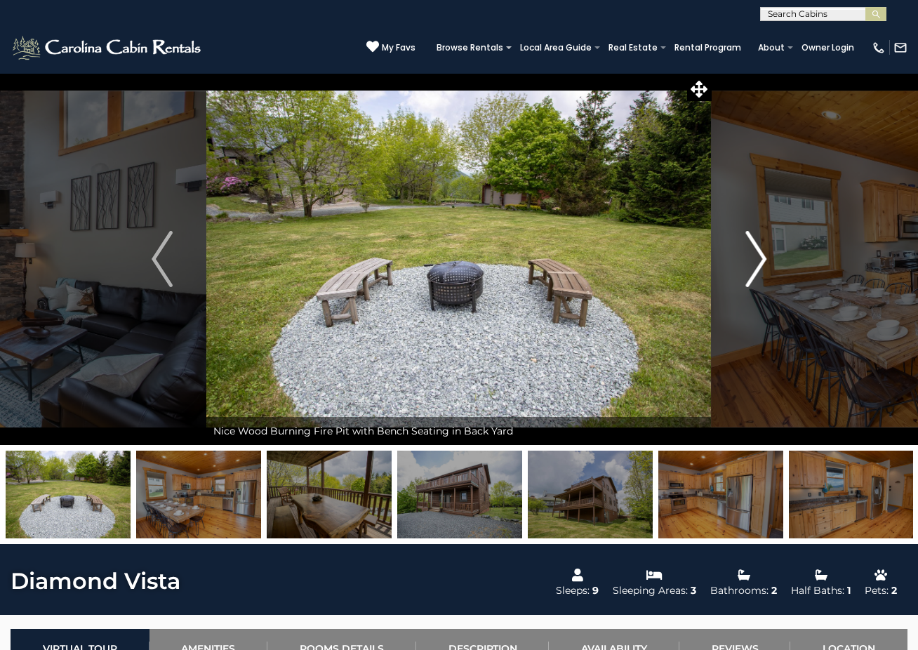
click at [758, 262] on img "Next" at bounding box center [755, 259] width 21 height 56
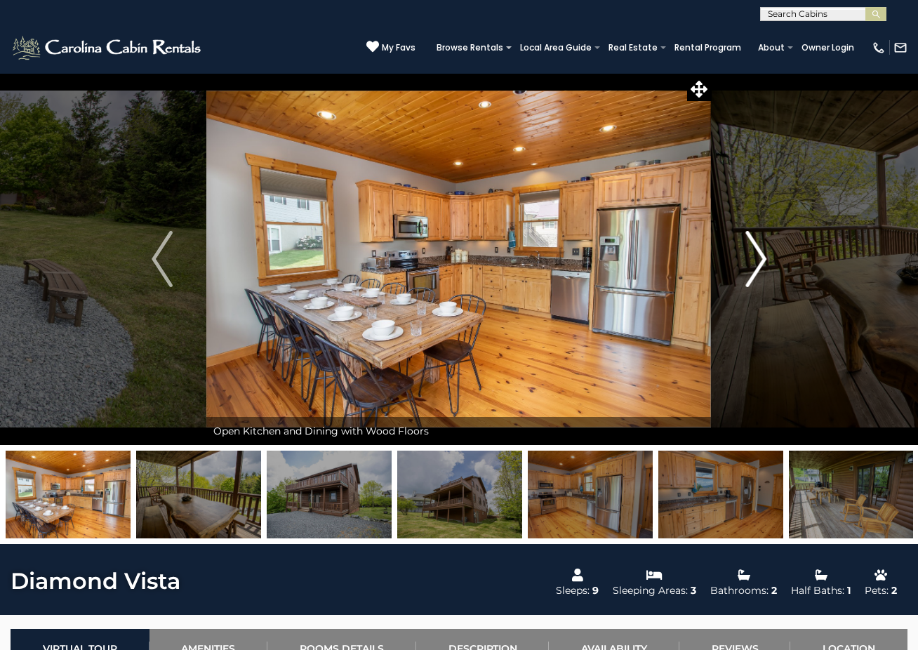
click at [758, 262] on img "Next" at bounding box center [755, 259] width 21 height 56
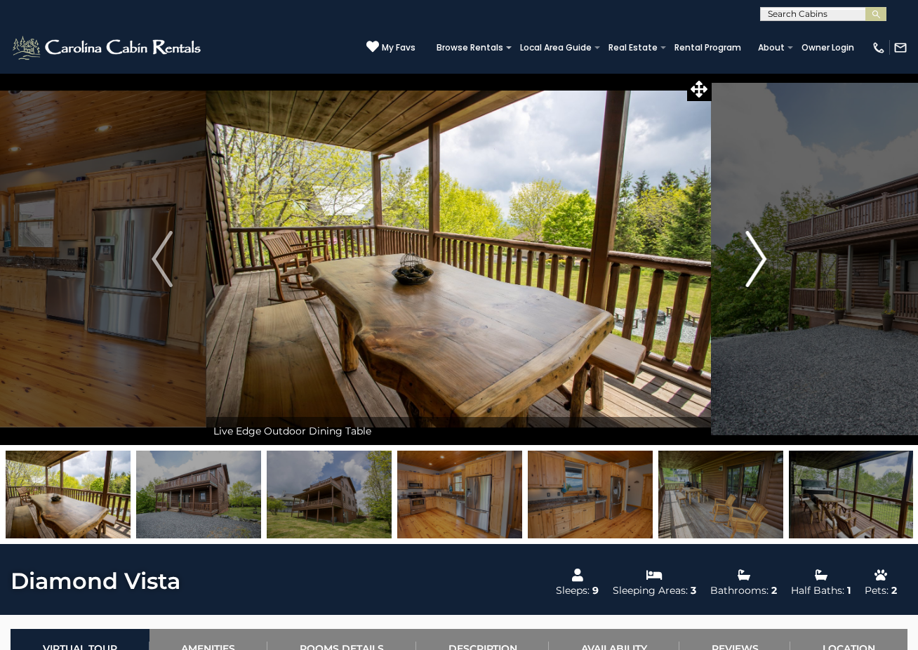
click at [758, 262] on img "Next" at bounding box center [755, 259] width 21 height 56
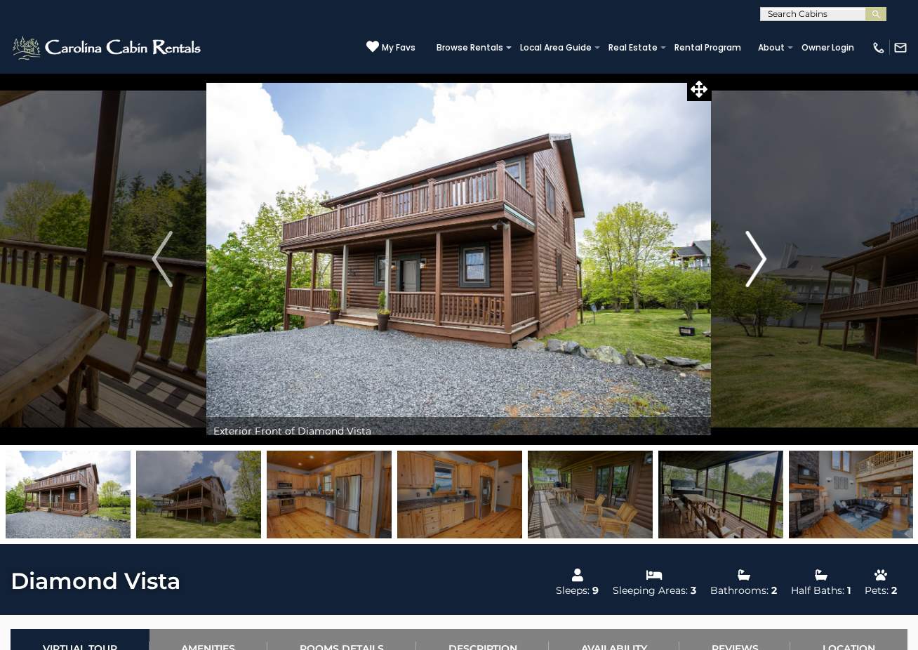
click at [759, 259] on img "Next" at bounding box center [755, 259] width 21 height 56
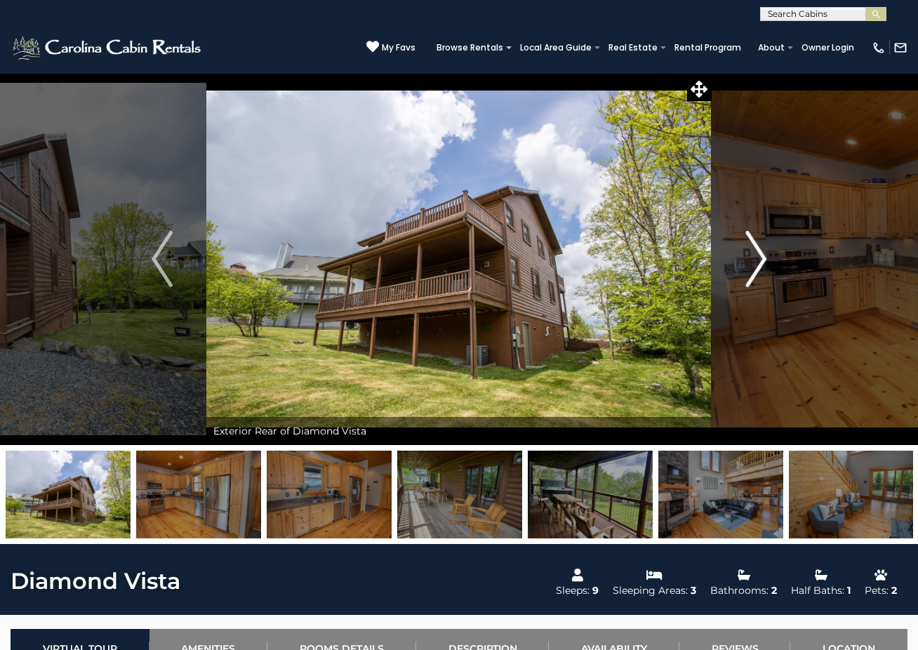
click at [759, 259] on img "Next" at bounding box center [755, 259] width 21 height 56
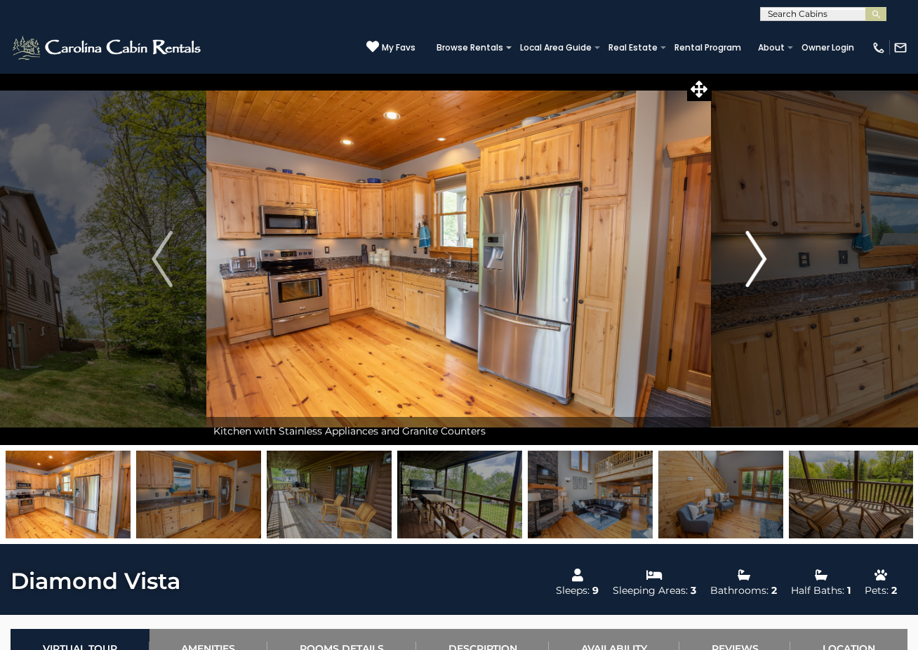
click at [759, 259] on img "Next" at bounding box center [755, 259] width 21 height 56
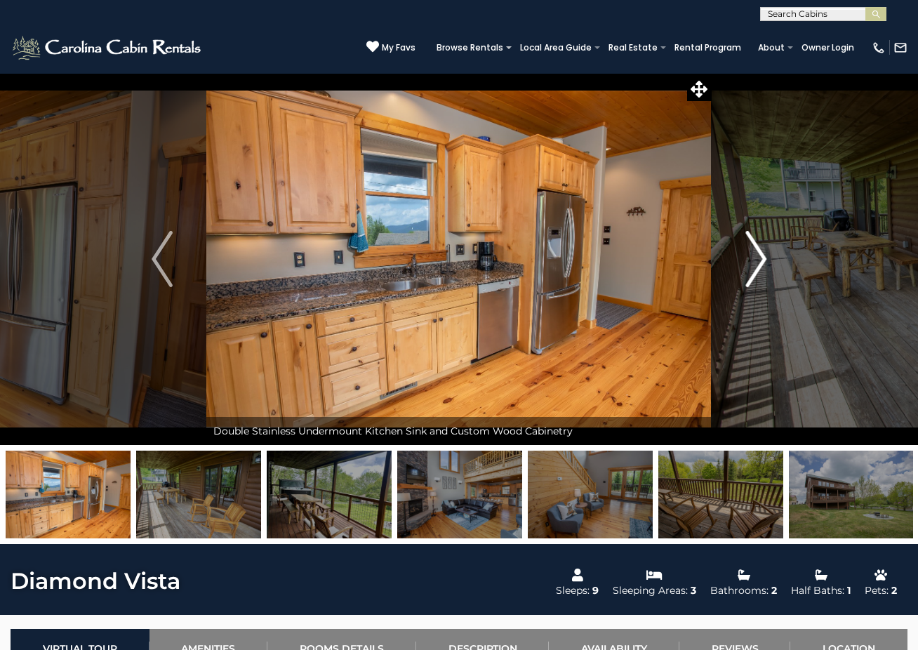
click at [759, 259] on img "Next" at bounding box center [755, 259] width 21 height 56
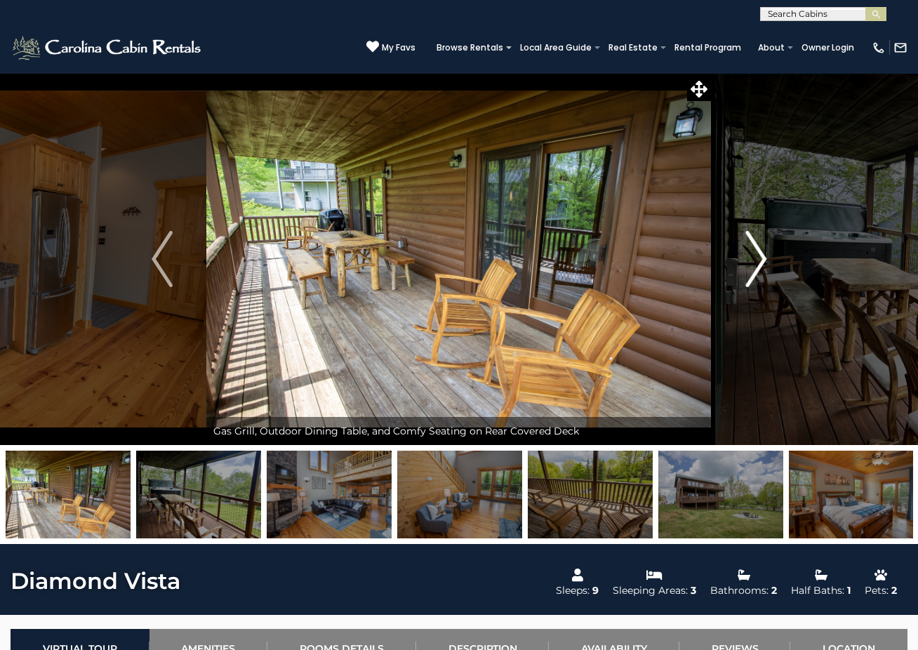
click at [759, 259] on img "Next" at bounding box center [755, 259] width 21 height 56
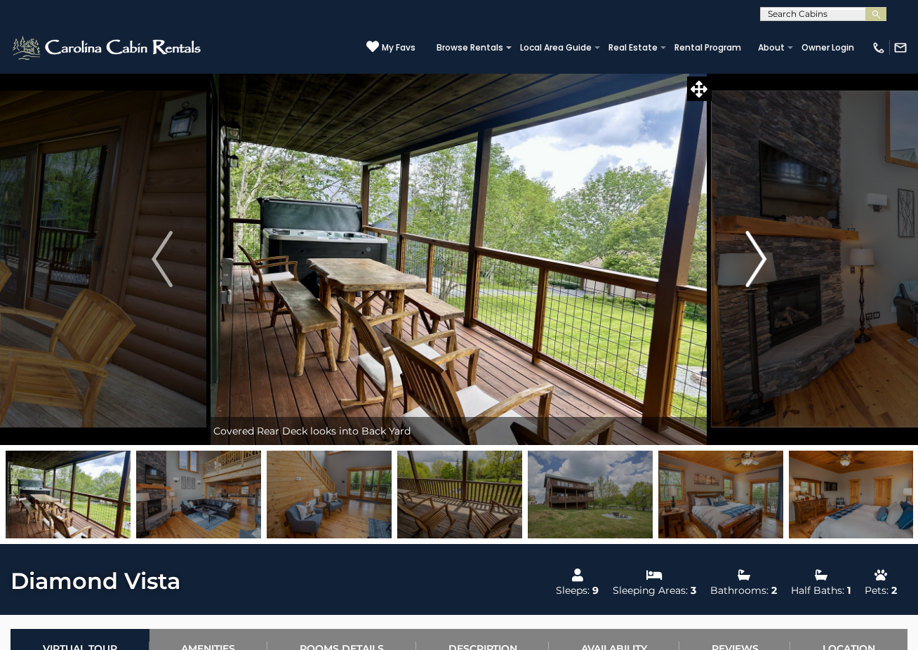
click at [759, 259] on img "Next" at bounding box center [755, 259] width 21 height 56
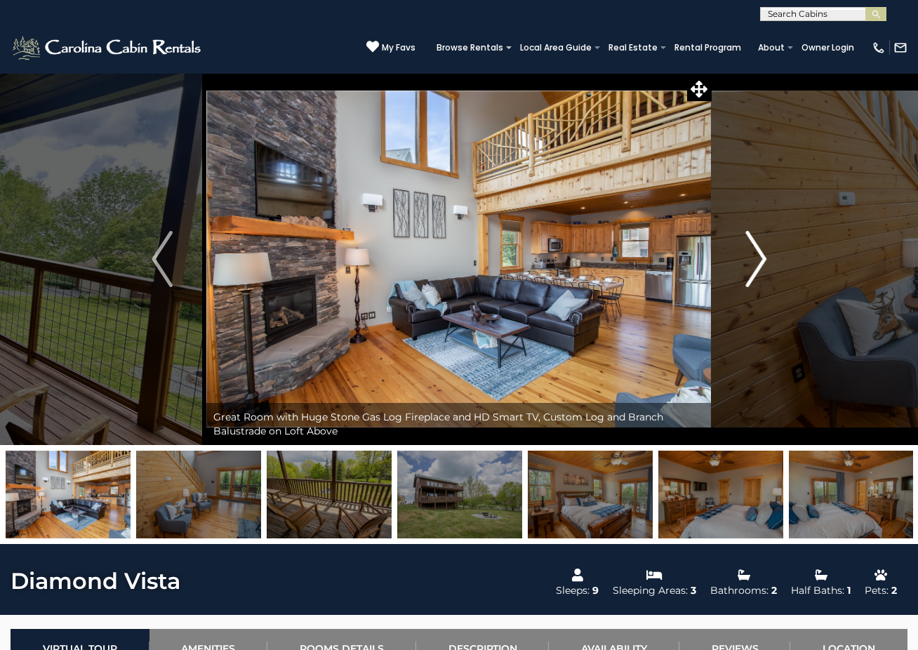
click at [759, 259] on img "Next" at bounding box center [755, 259] width 21 height 56
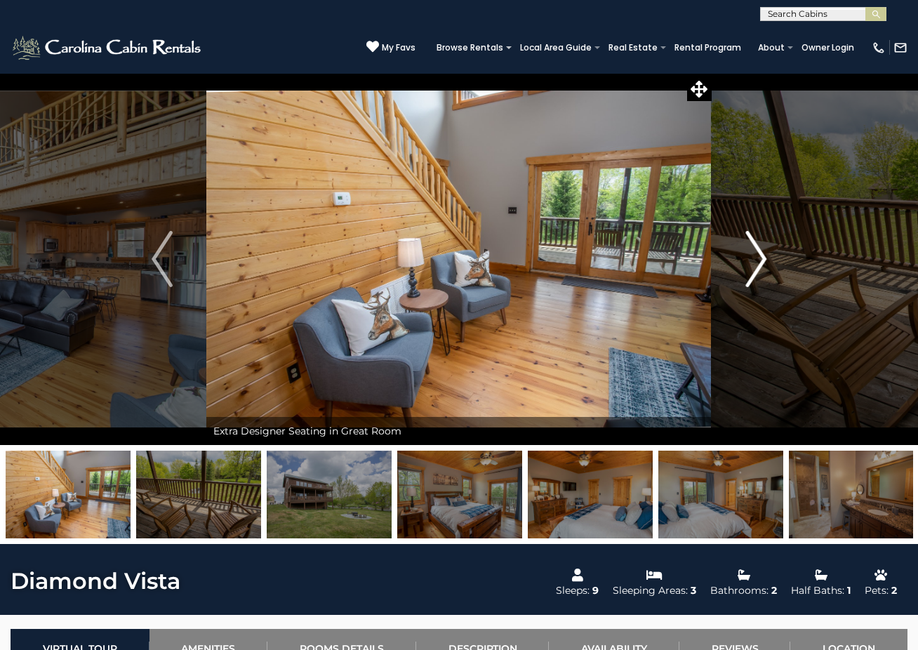
click at [759, 259] on img "Next" at bounding box center [755, 259] width 21 height 56
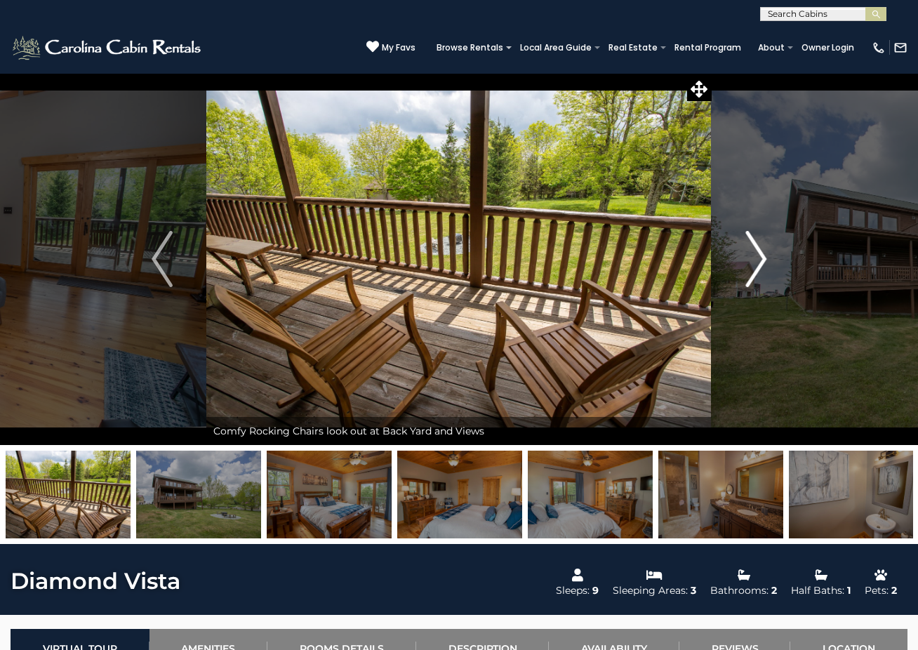
click at [759, 259] on img "Next" at bounding box center [755, 259] width 21 height 56
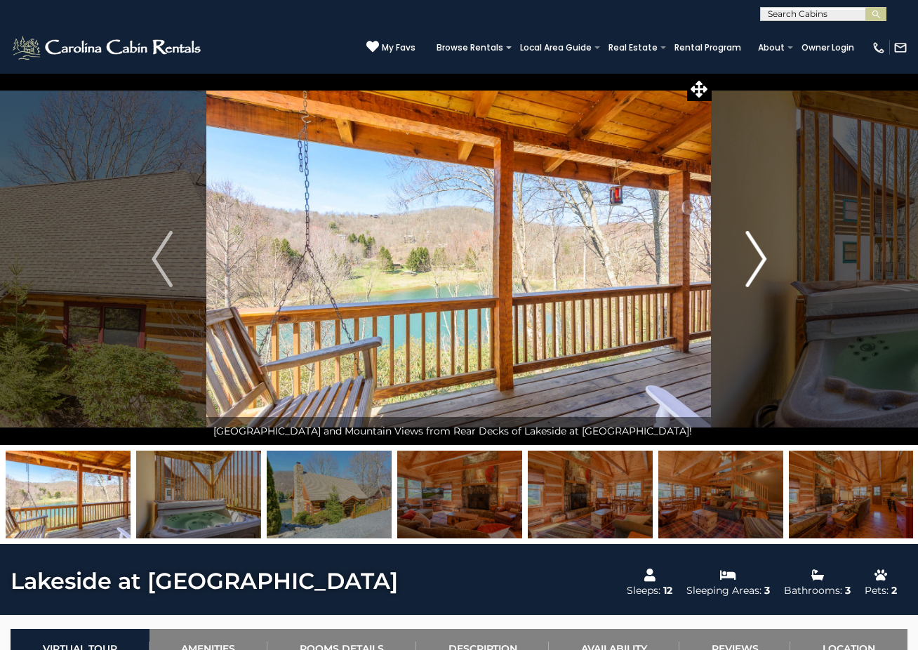
click at [755, 262] on img "Next" at bounding box center [755, 259] width 21 height 56
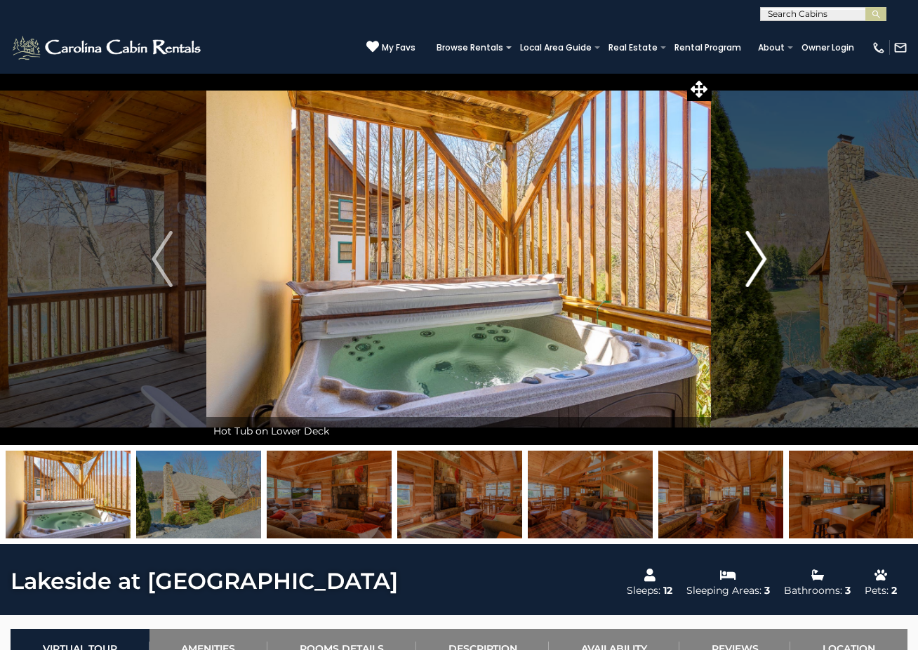
click at [756, 260] on img "Next" at bounding box center [755, 259] width 21 height 56
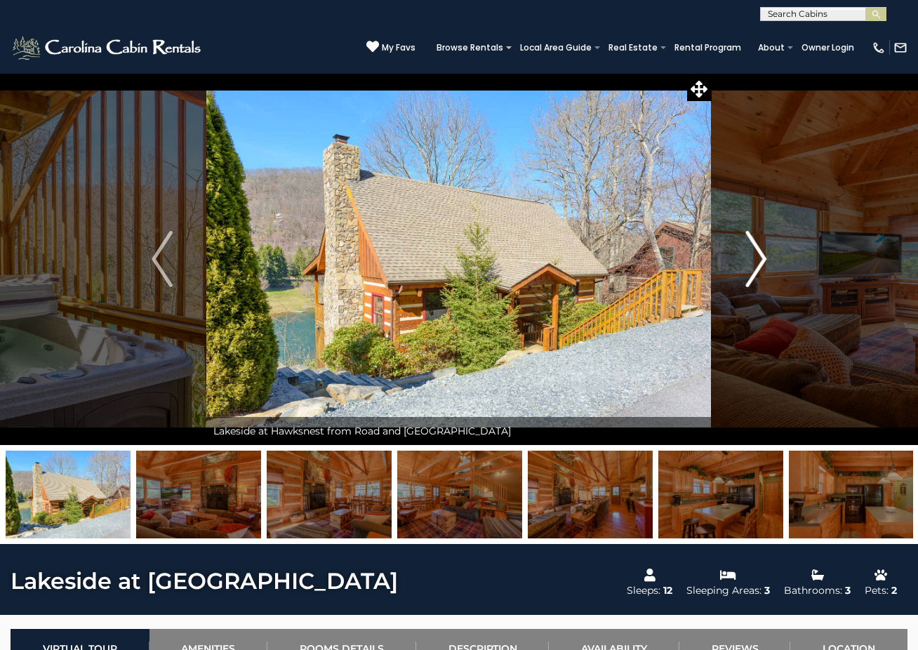
click at [756, 260] on img "Next" at bounding box center [755, 259] width 21 height 56
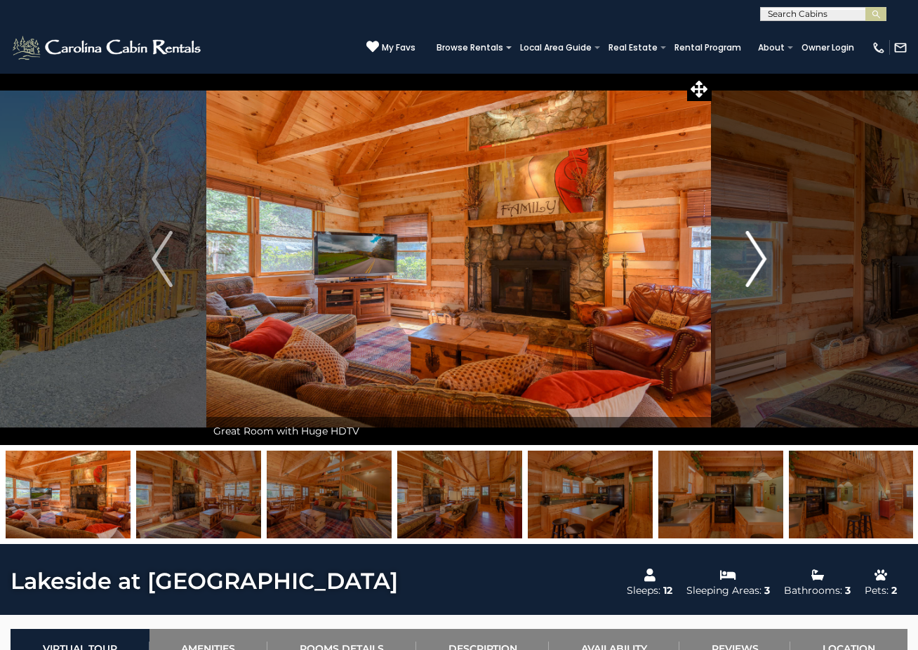
click at [756, 260] on img "Next" at bounding box center [755, 259] width 21 height 56
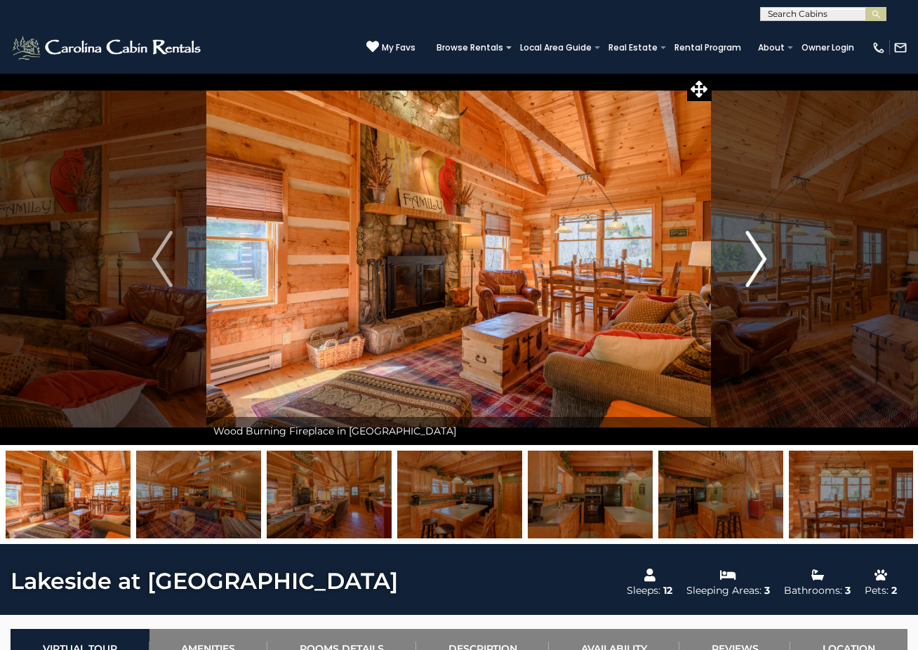
click at [756, 260] on img "Next" at bounding box center [755, 259] width 21 height 56
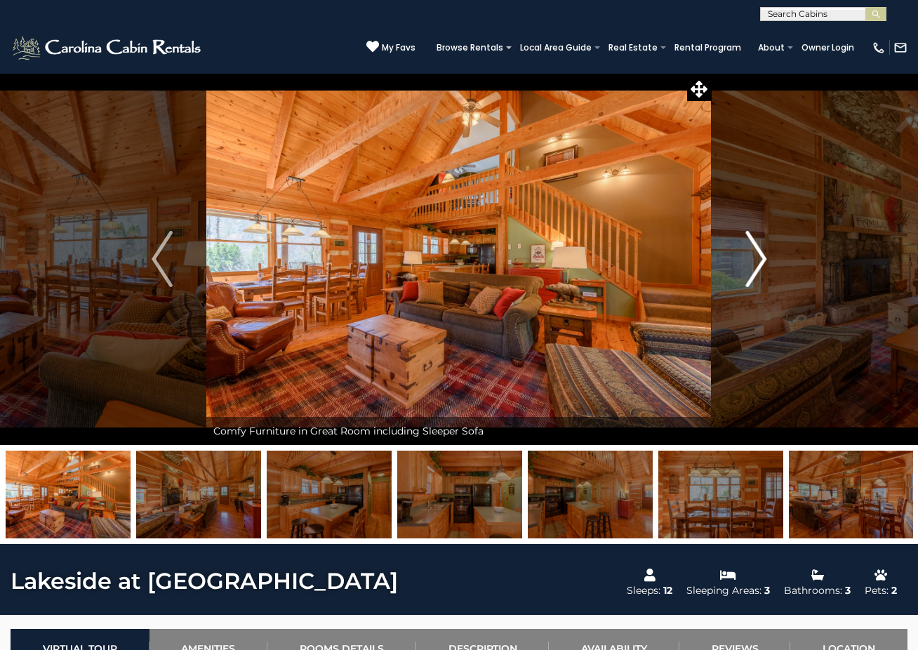
click at [758, 260] on img "Next" at bounding box center [755, 259] width 21 height 56
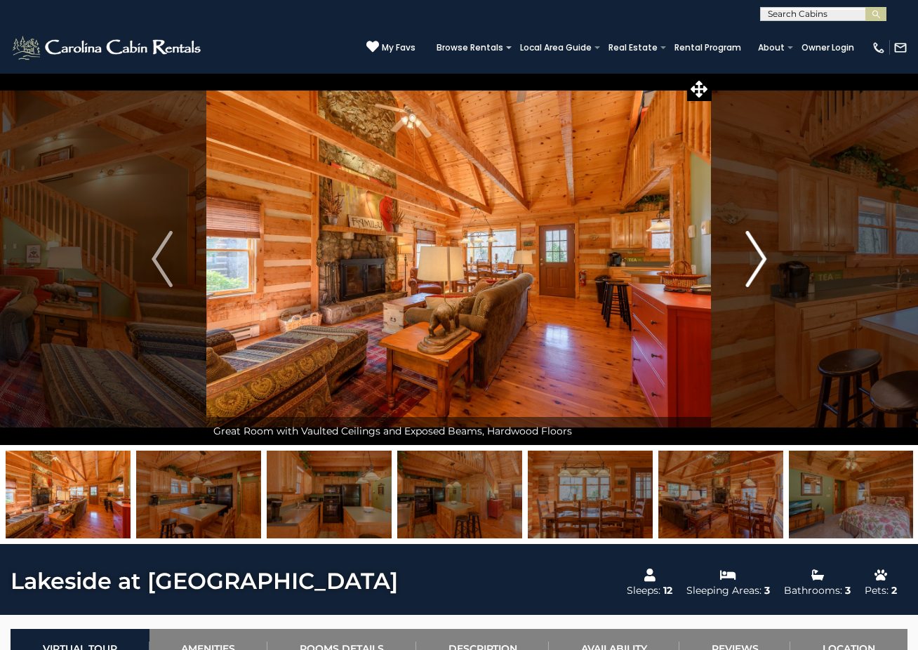
click at [758, 260] on img "Next" at bounding box center [755, 259] width 21 height 56
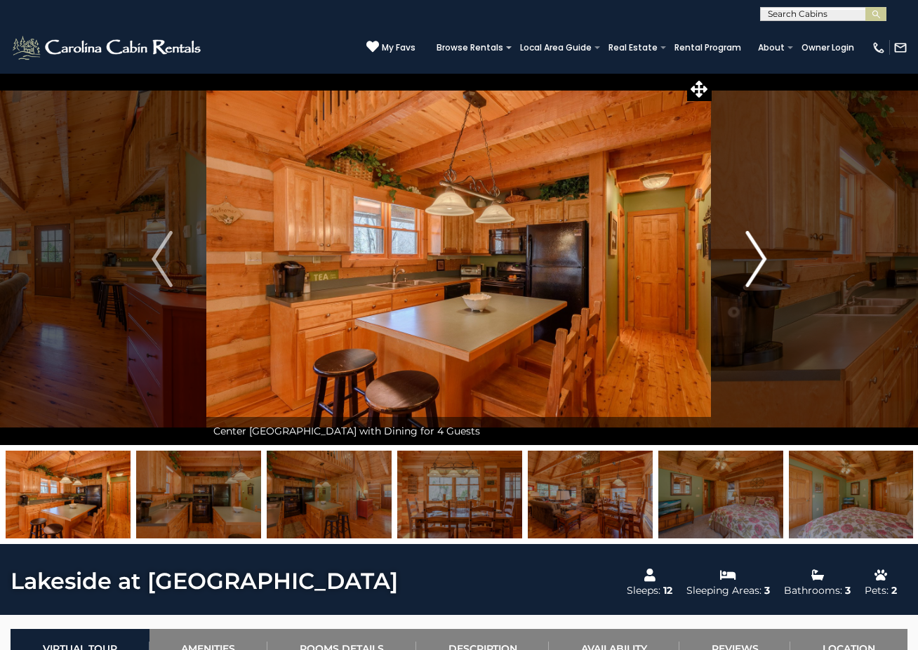
click at [758, 260] on img "Next" at bounding box center [755, 259] width 21 height 56
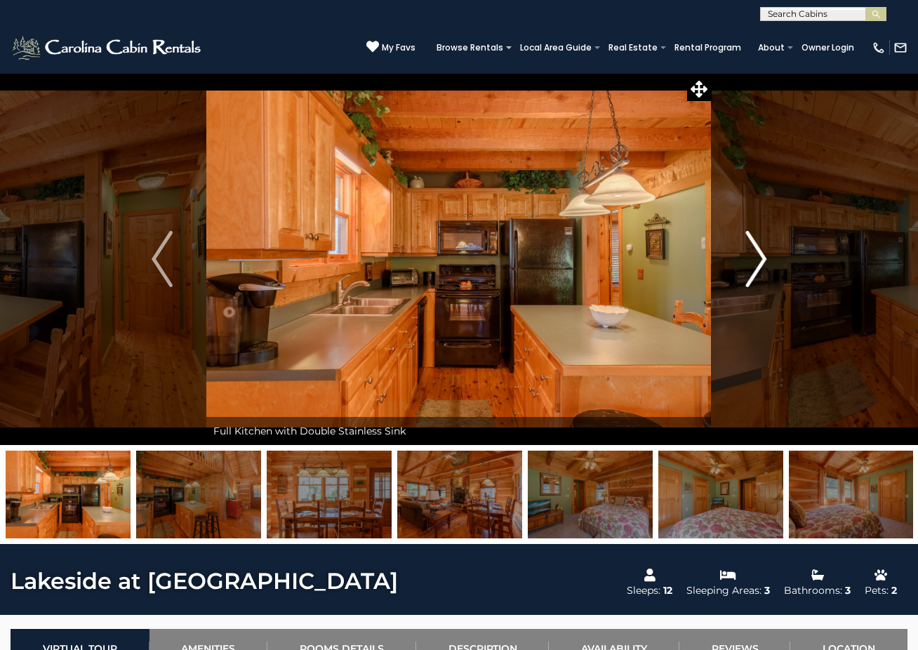
click at [758, 260] on img "Next" at bounding box center [755, 259] width 21 height 56
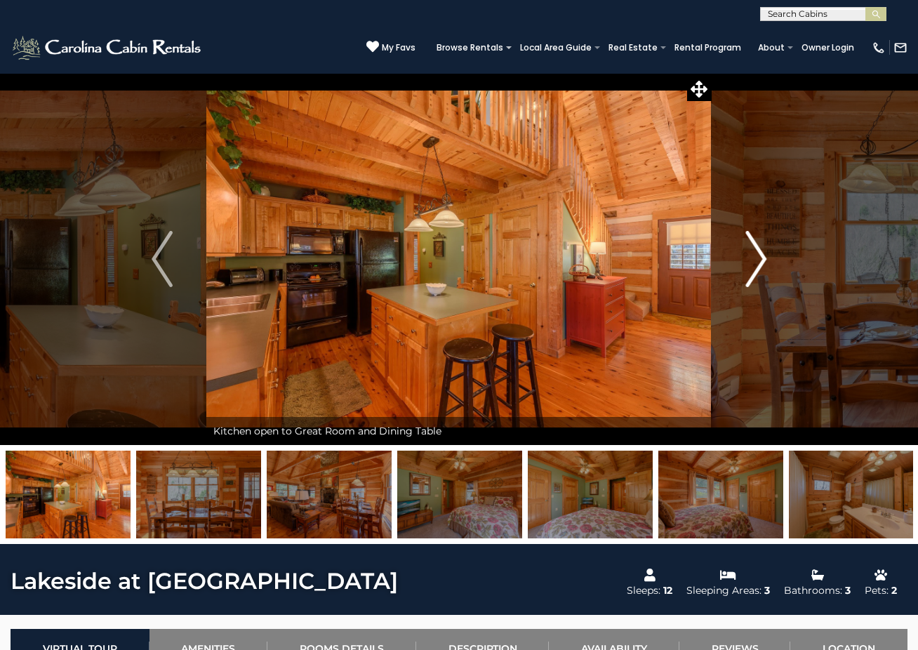
click at [758, 260] on img "Next" at bounding box center [755, 259] width 21 height 56
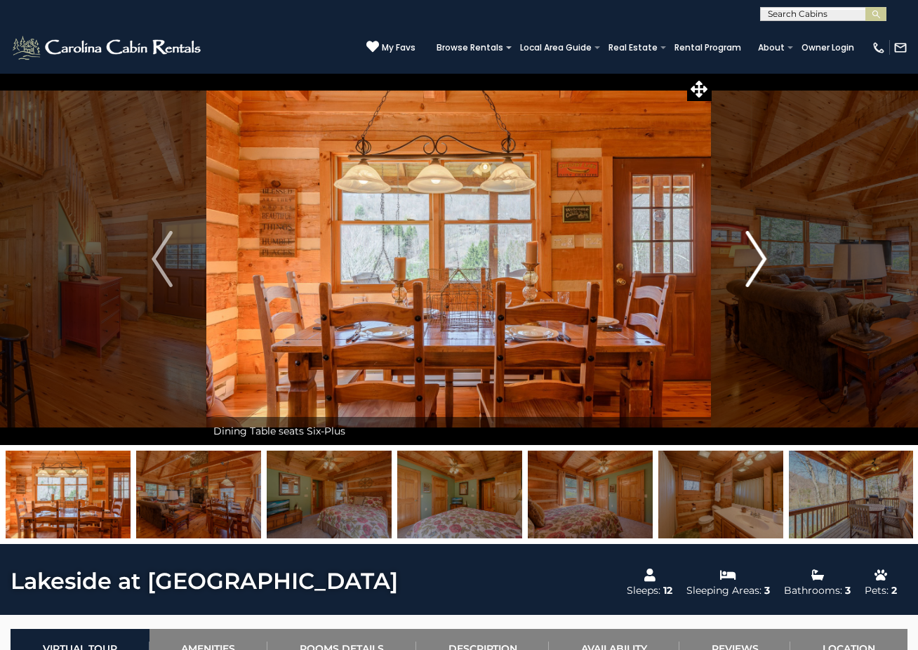
click at [758, 260] on img "Next" at bounding box center [755, 259] width 21 height 56
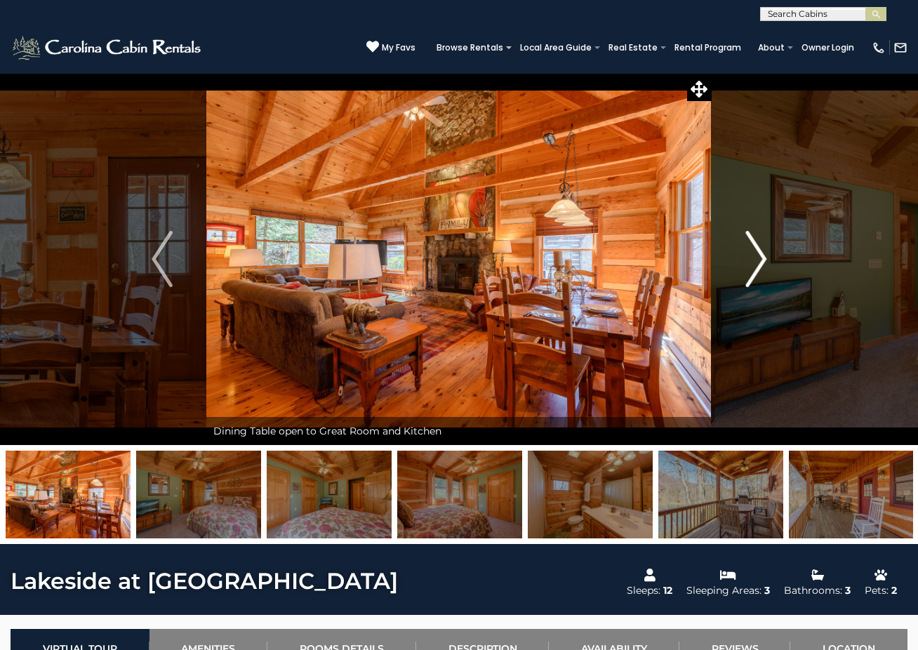
click at [758, 260] on img "Next" at bounding box center [755, 259] width 21 height 56
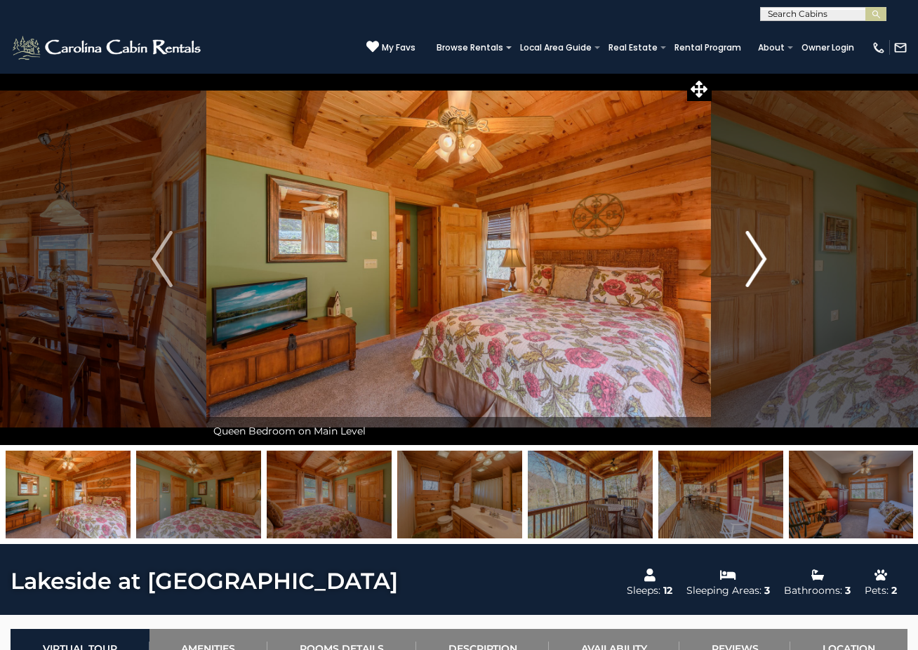
click at [758, 260] on img "Next" at bounding box center [755, 259] width 21 height 56
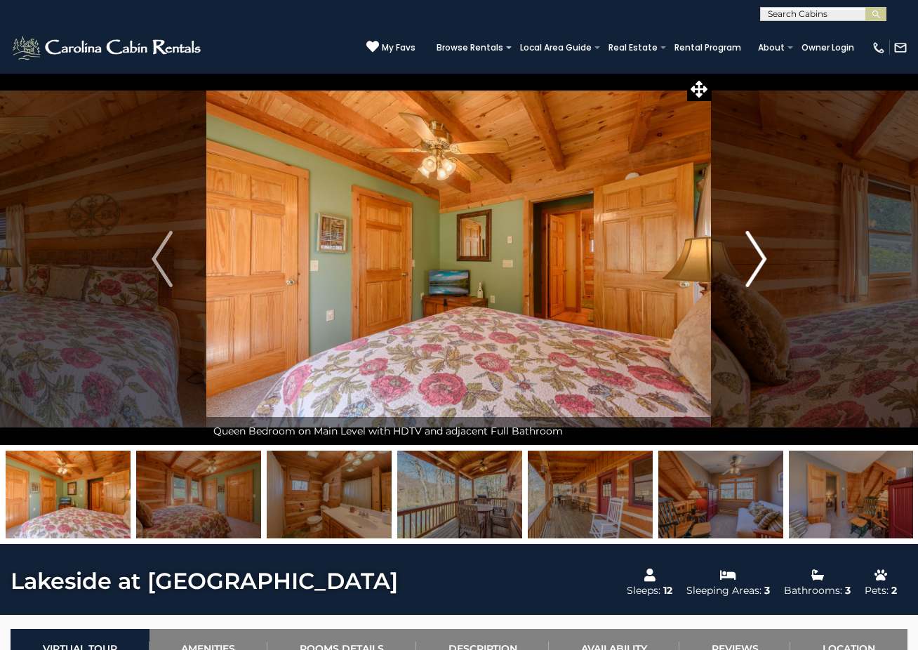
click at [758, 260] on img "Next" at bounding box center [755, 259] width 21 height 56
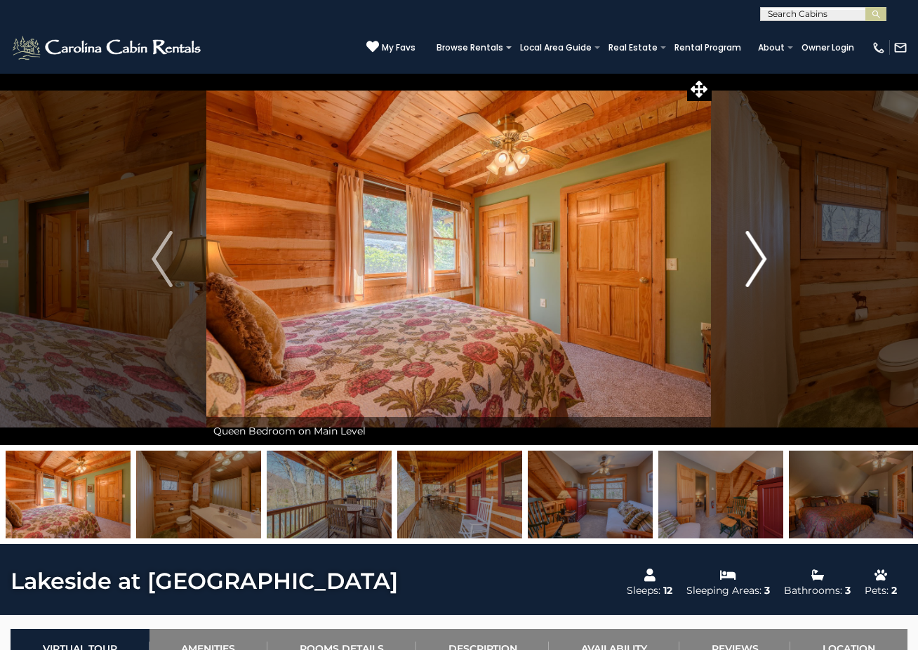
click at [758, 260] on img "Next" at bounding box center [755, 259] width 21 height 56
